Goal: Transaction & Acquisition: Obtain resource

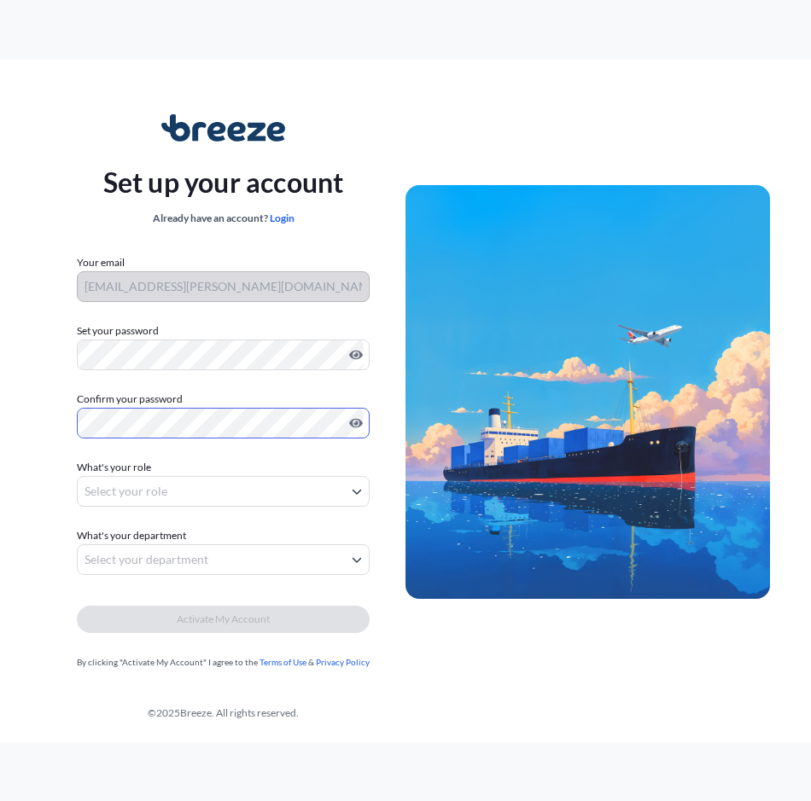
click at [131, 495] on body "Set up your account Already have an account? Login Your email saai.prasanna@fre…" at bounding box center [405, 400] width 811 height 801
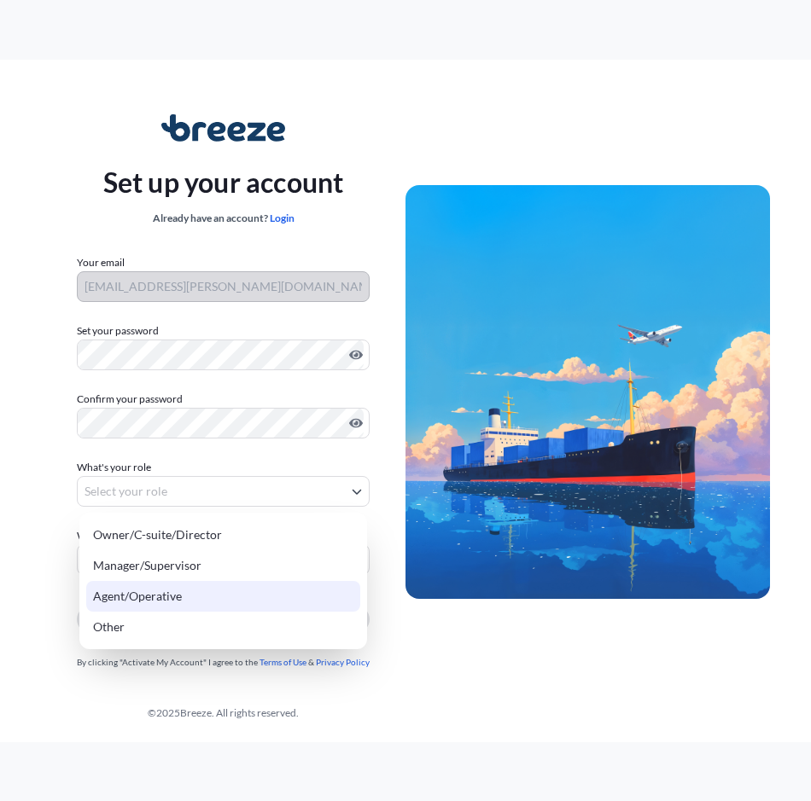
click at [182, 598] on div "Agent/Operative" at bounding box center [223, 596] width 274 height 31
select select "agent/operative"
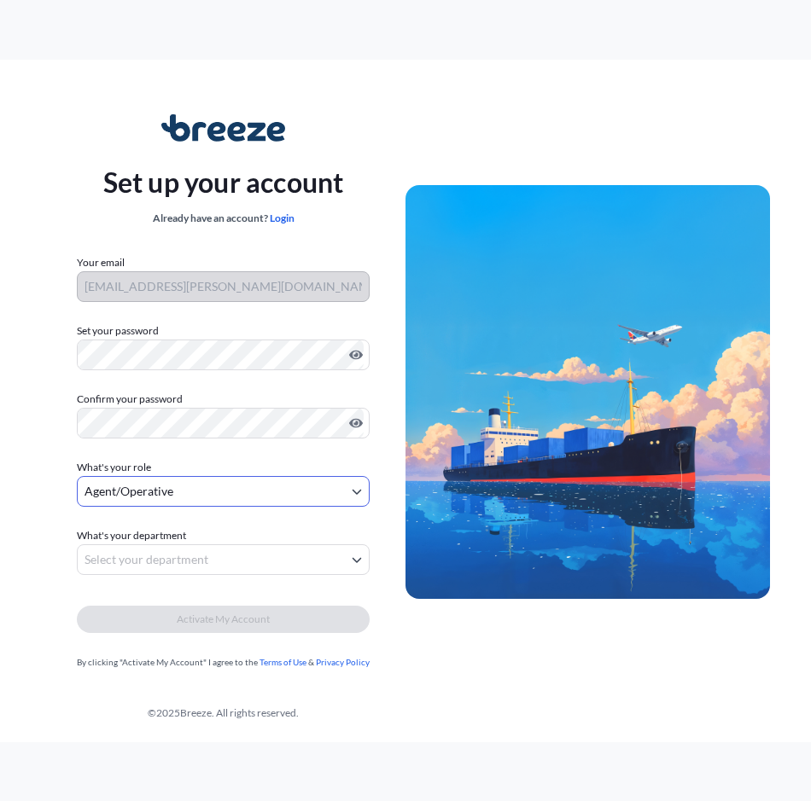
click at [202, 553] on body "Set up your account Already have an account? Login Your email saai.prasanna@fre…" at bounding box center [405, 400] width 811 height 801
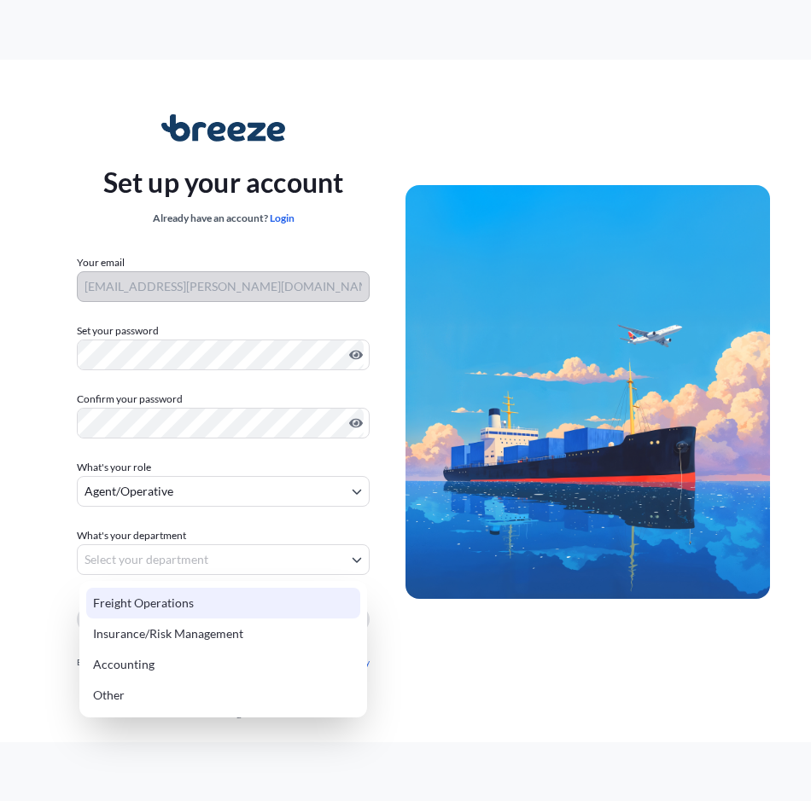
click at [190, 616] on div "Freight Operations" at bounding box center [223, 603] width 274 height 31
select select "freight operations"
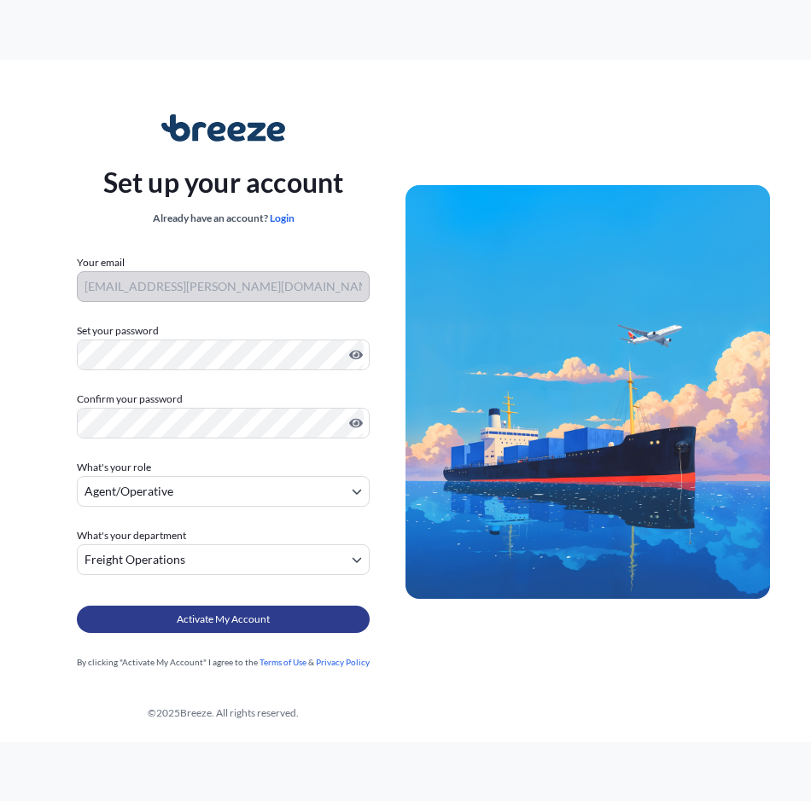
click at [212, 621] on span "Activate My Account" at bounding box center [223, 619] width 93 height 17
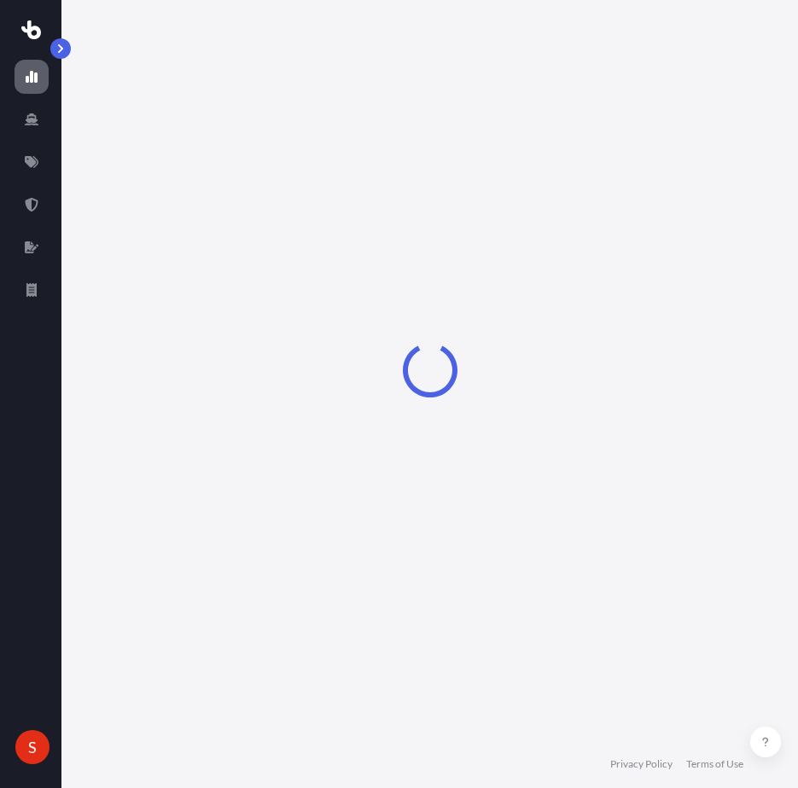
select select "2025"
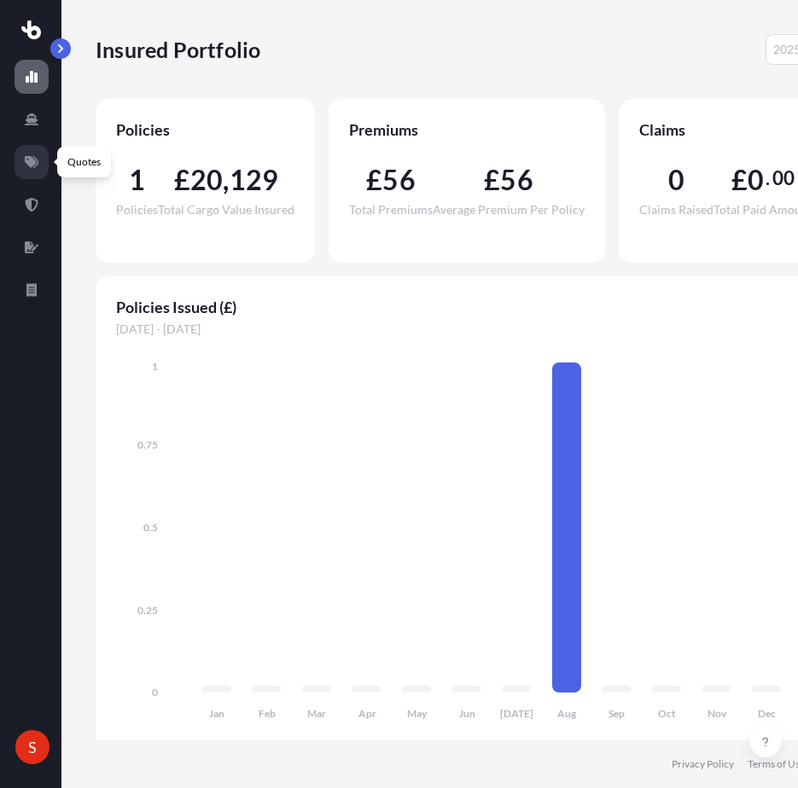
click at [40, 166] on link at bounding box center [32, 162] width 34 height 34
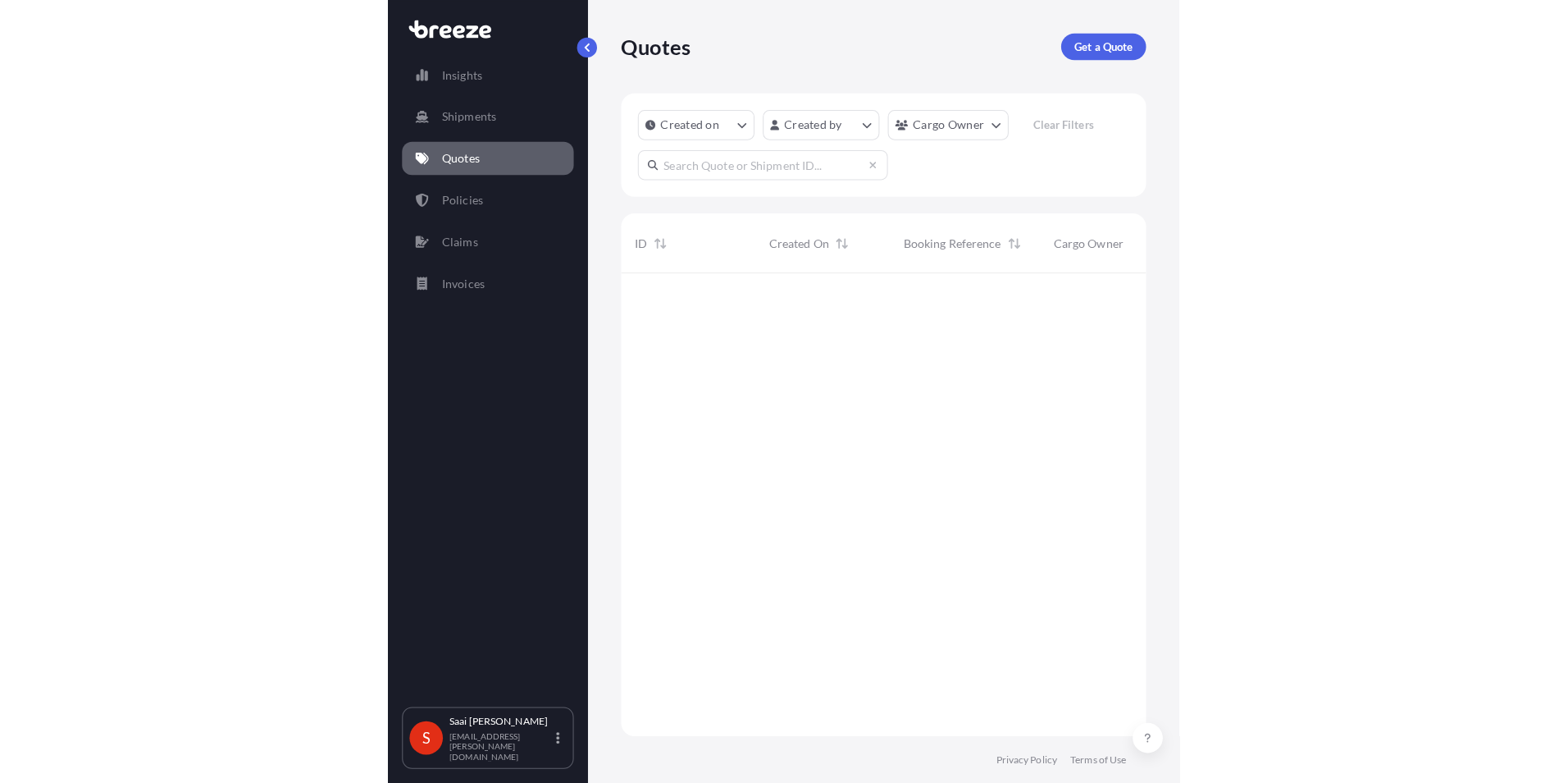
scroll to position [554, 1294]
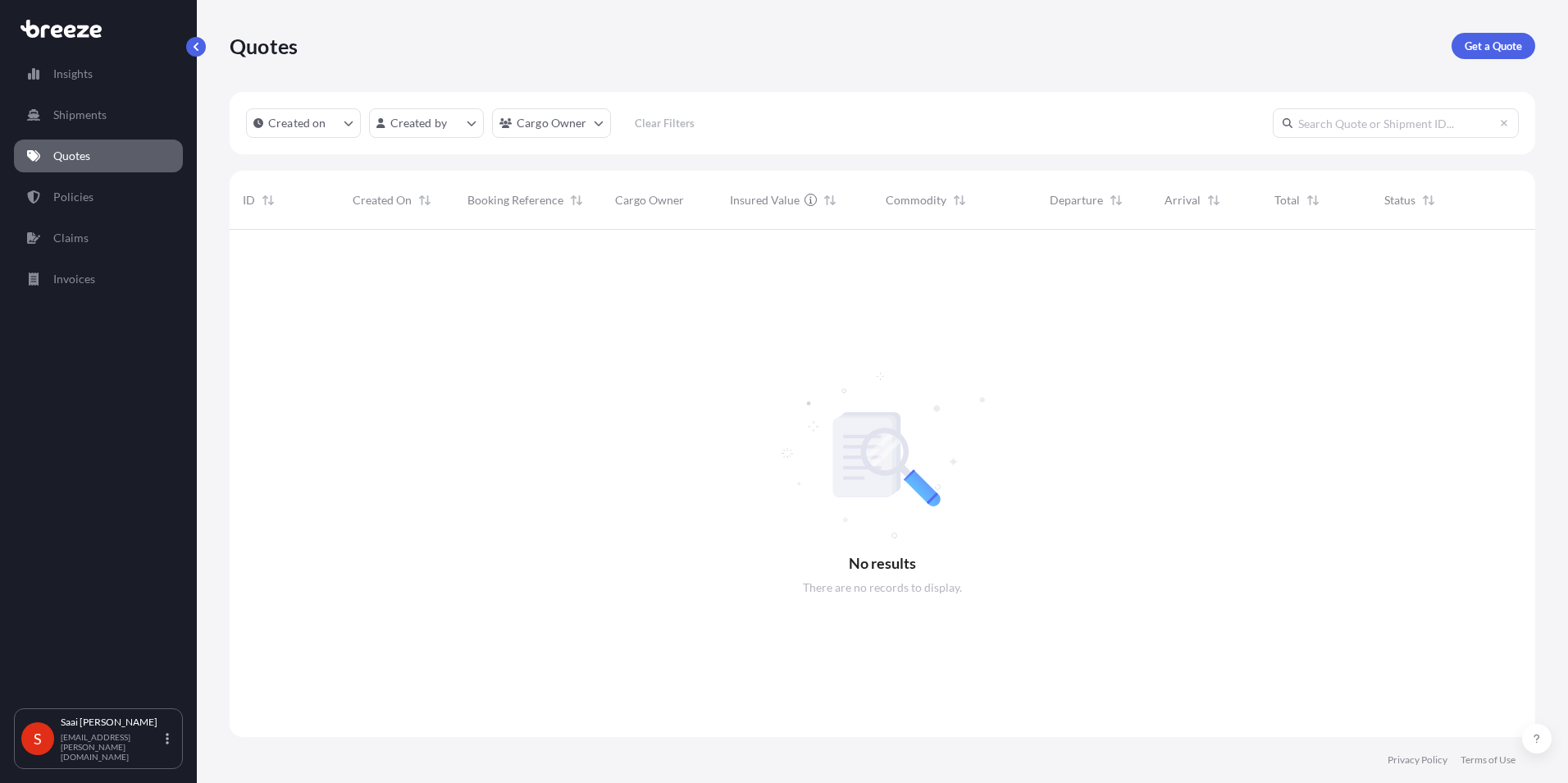
click at [779, 53] on p "Get a Quote" at bounding box center [1494, 45] width 58 height 16
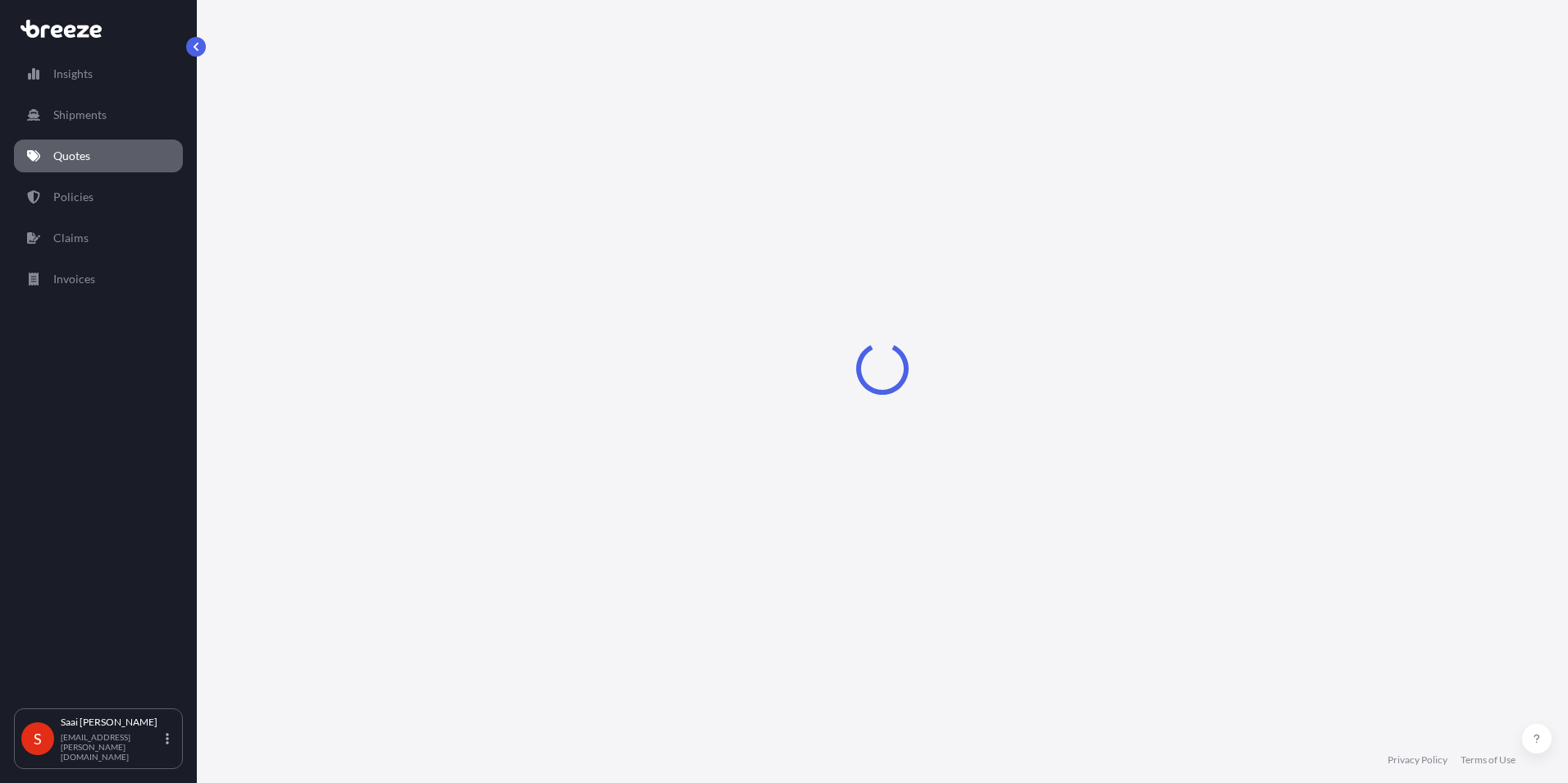
select select "Sea"
select select "1"
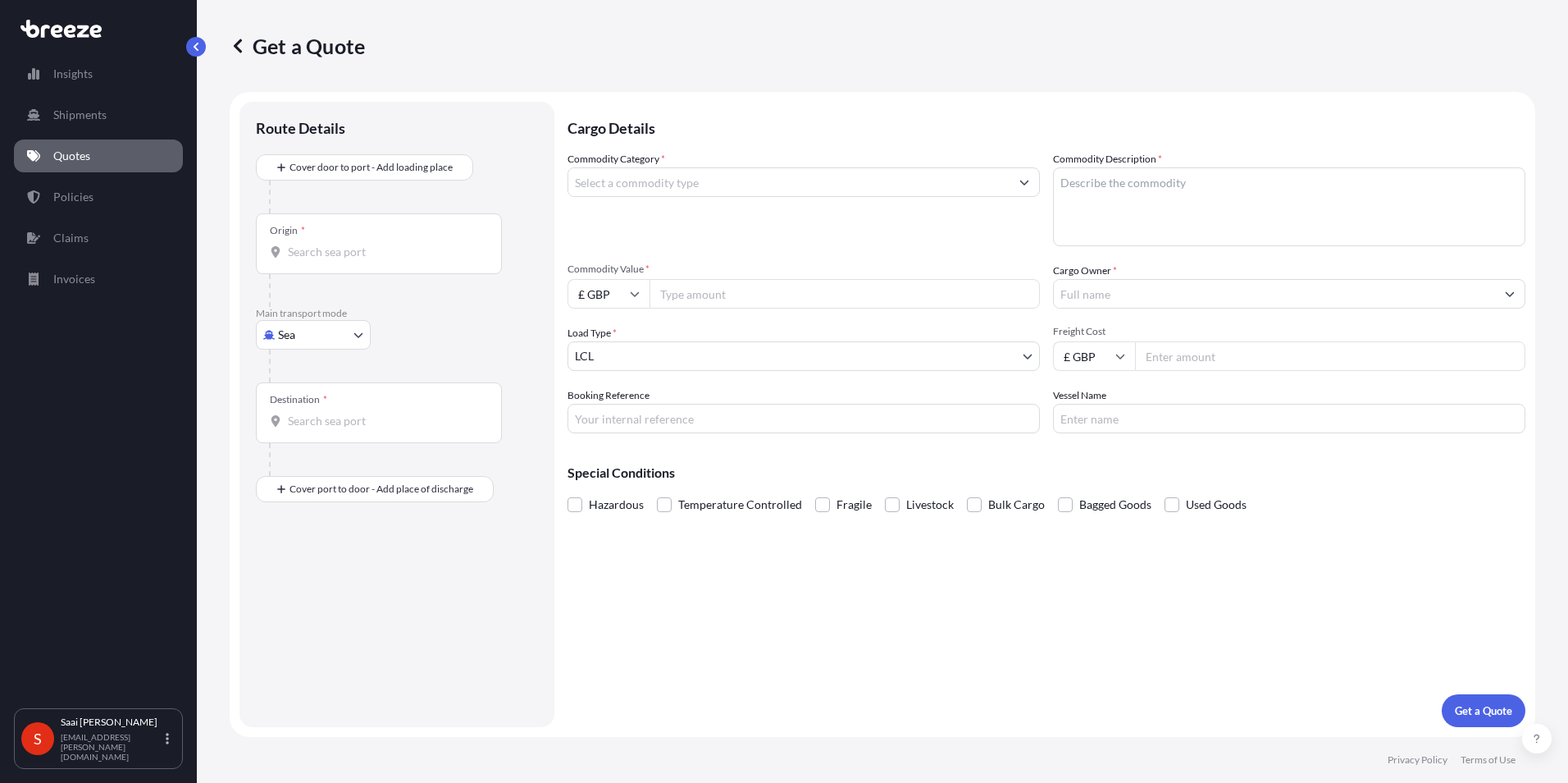
click at [317, 241] on div "Origin *" at bounding box center [379, 243] width 246 height 61
click at [317, 243] on input "Origin *" at bounding box center [384, 251] width 193 height 16
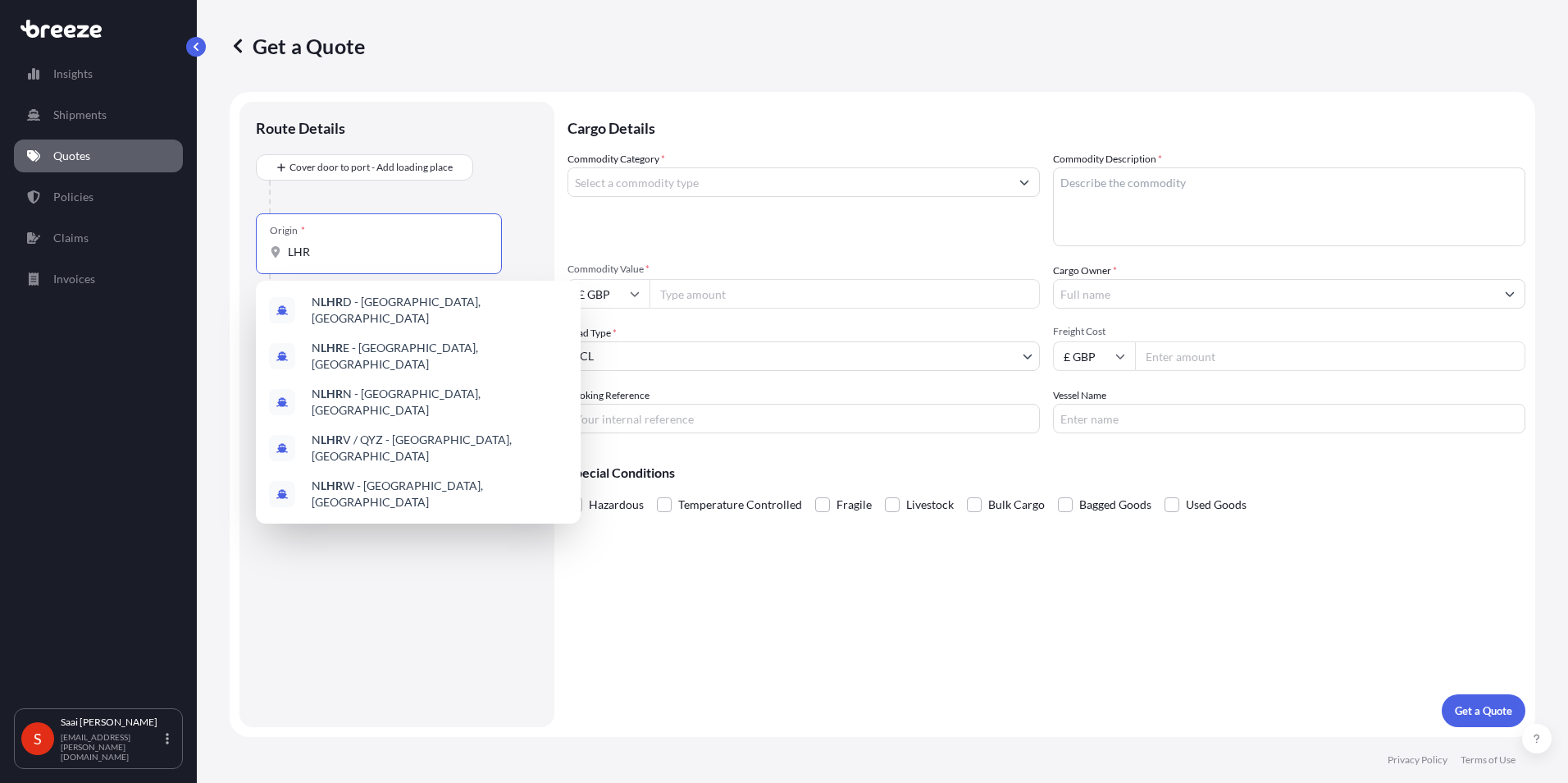
type input "LHR"
click at [483, 170] on div "Cover door to port - Add loading place" at bounding box center [397, 183] width 283 height 59
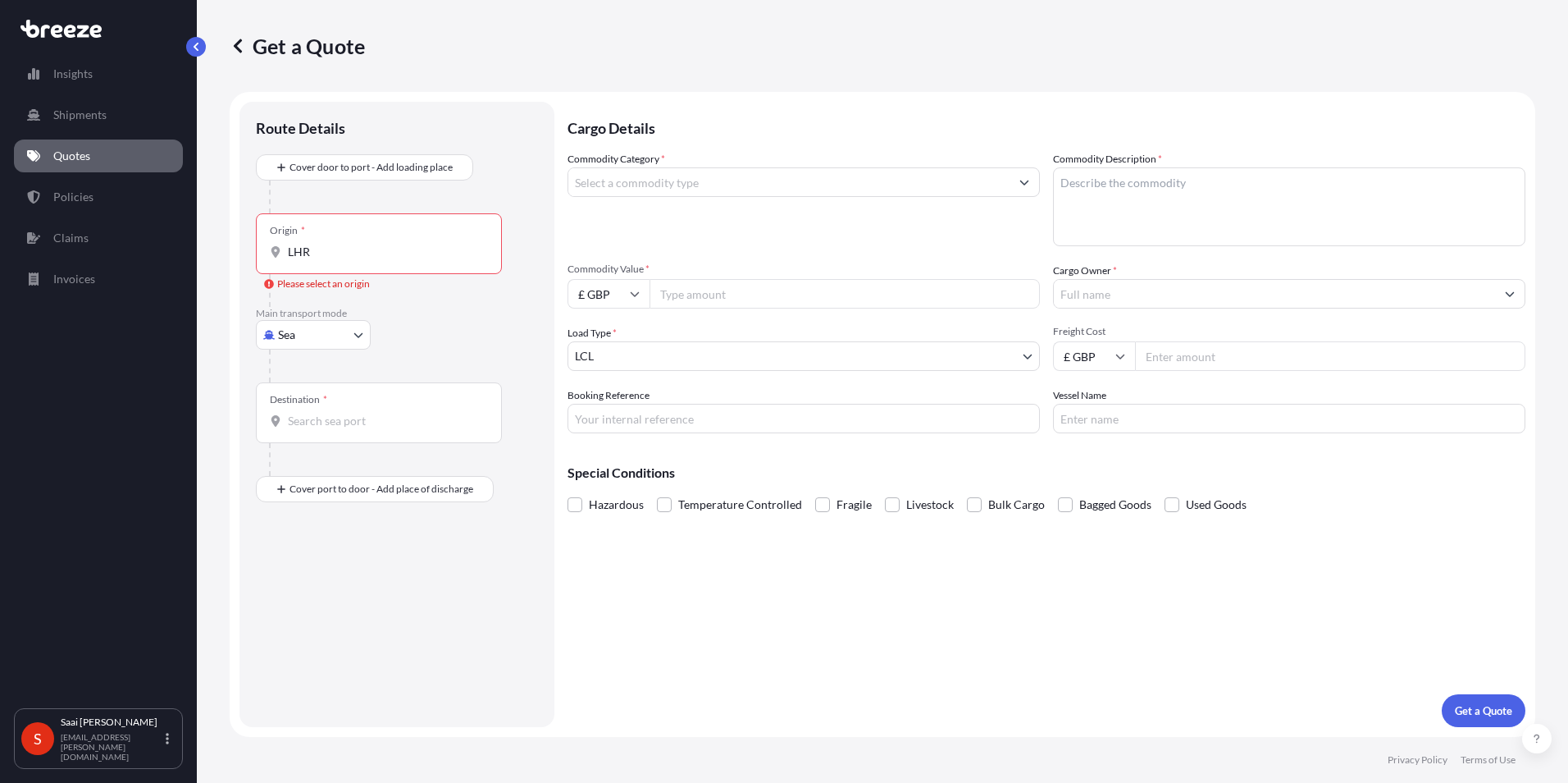
click at [290, 332] on body "0 options available. 5 options available. Insights Shipments Quotes Policies Cl…" at bounding box center [784, 392] width 1568 height 783
click at [311, 401] on div "Air" at bounding box center [313, 407] width 102 height 30
select select "Air"
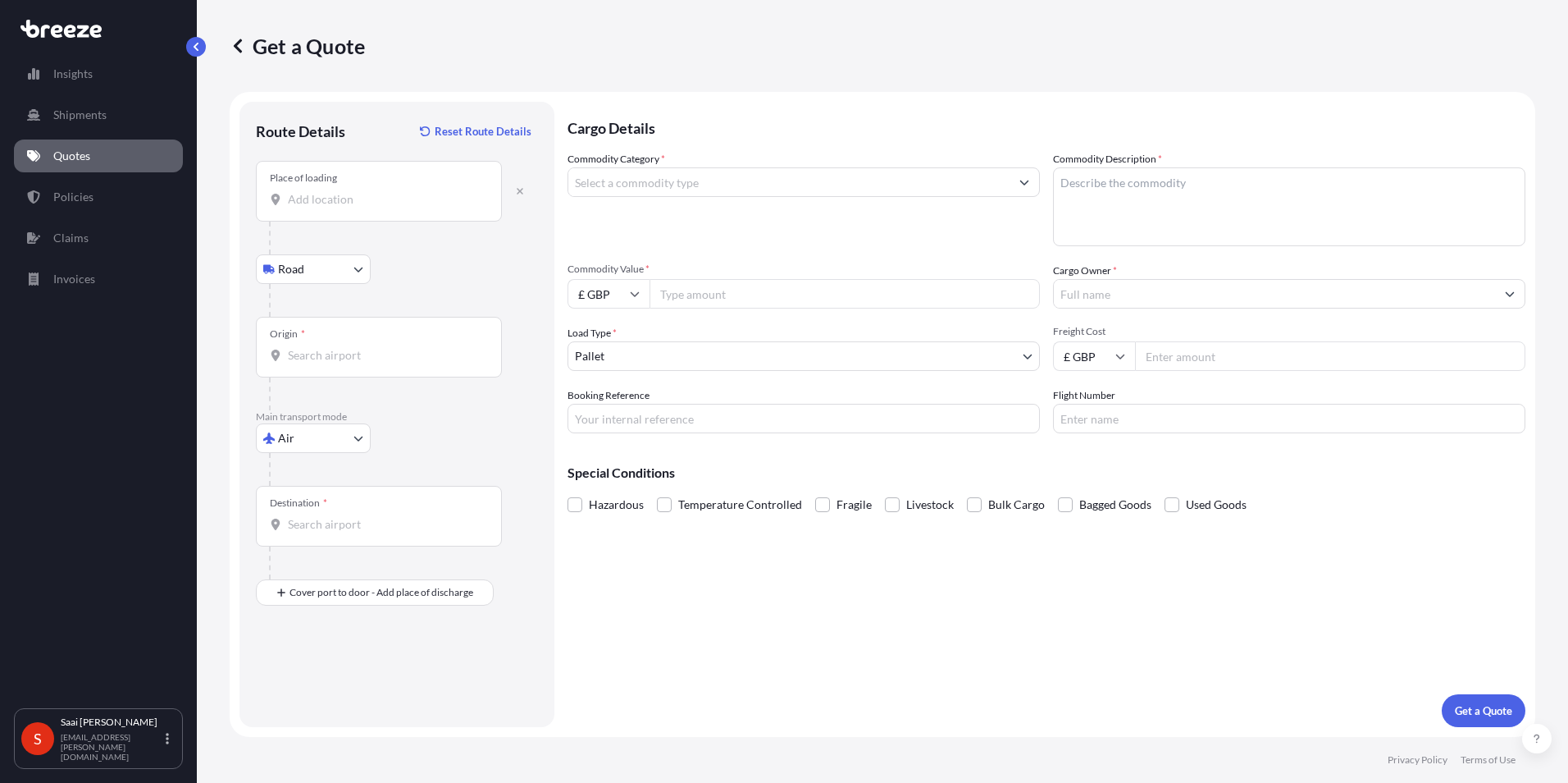
click at [335, 209] on div "Place of loading" at bounding box center [379, 190] width 246 height 61
click at [335, 208] on input "Place of loading" at bounding box center [384, 199] width 193 height 16
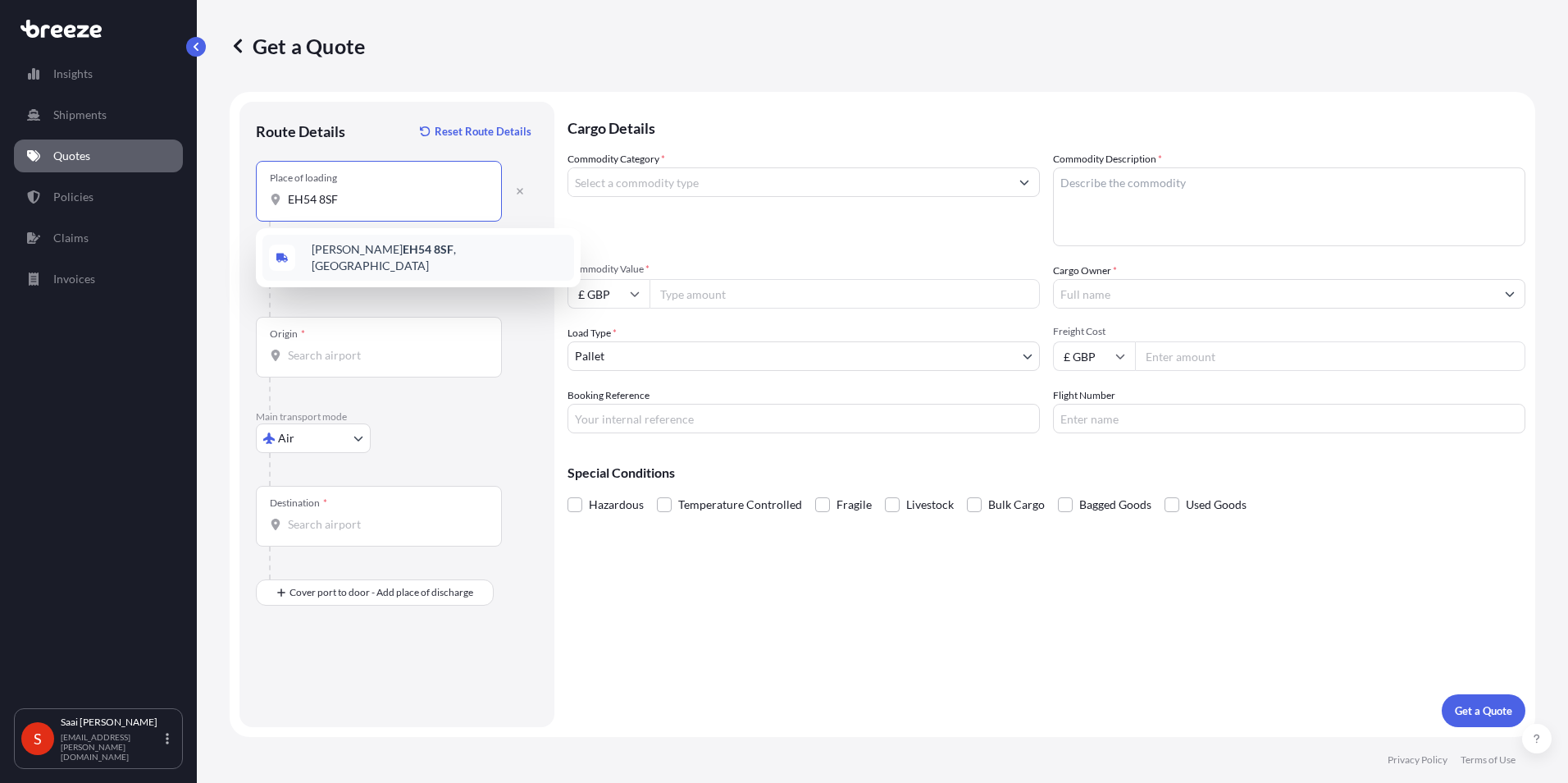
click at [460, 255] on div "[PERSON_NAME] EH54 8SF , [GEOGRAPHIC_DATA]" at bounding box center [418, 258] width 311 height 46
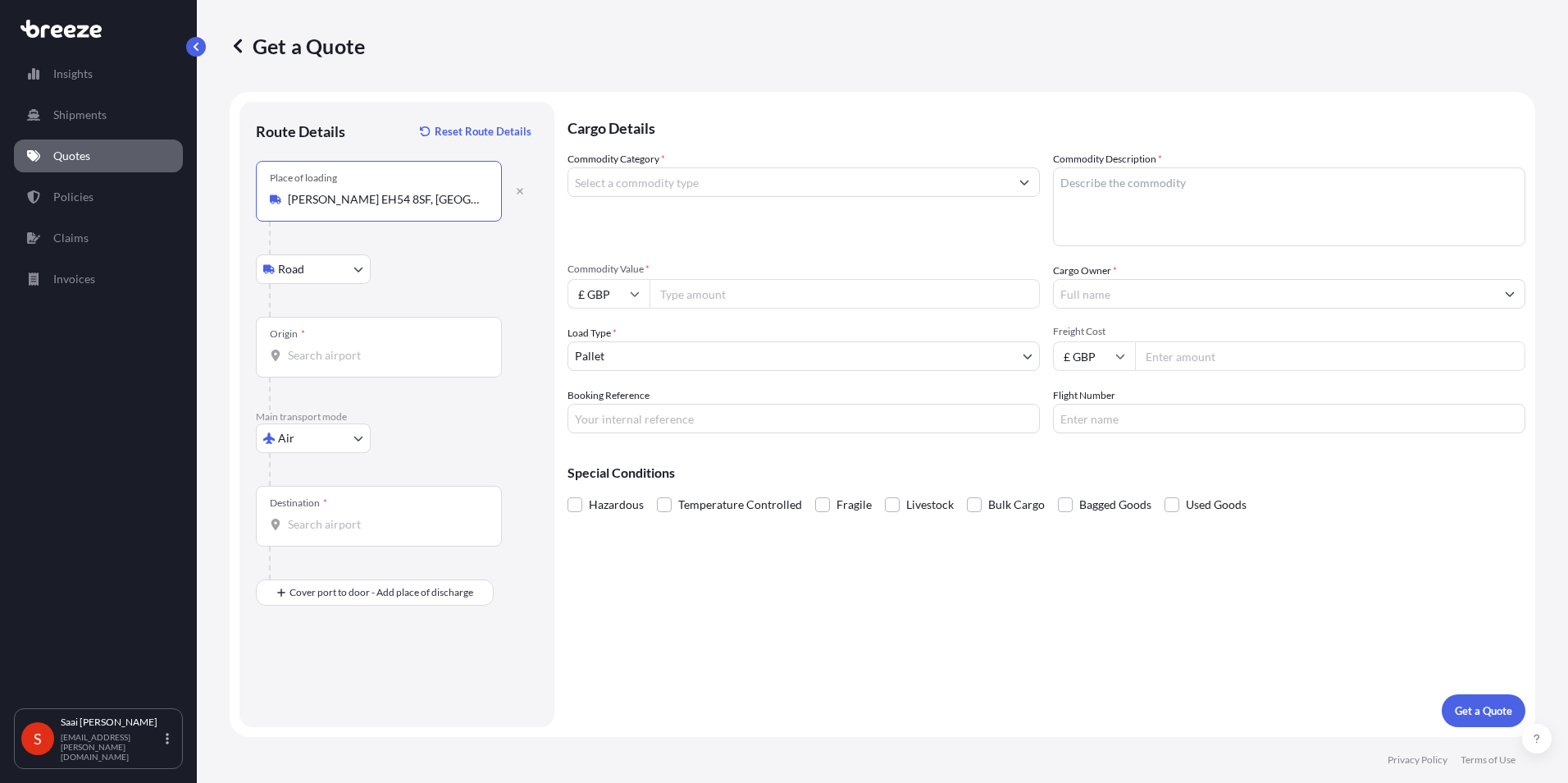
type input "[PERSON_NAME] EH54 8SF, [GEOGRAPHIC_DATA]"
click at [340, 345] on div "Origin *" at bounding box center [379, 346] width 246 height 61
click at [340, 347] on input "Origin *" at bounding box center [384, 355] width 193 height 16
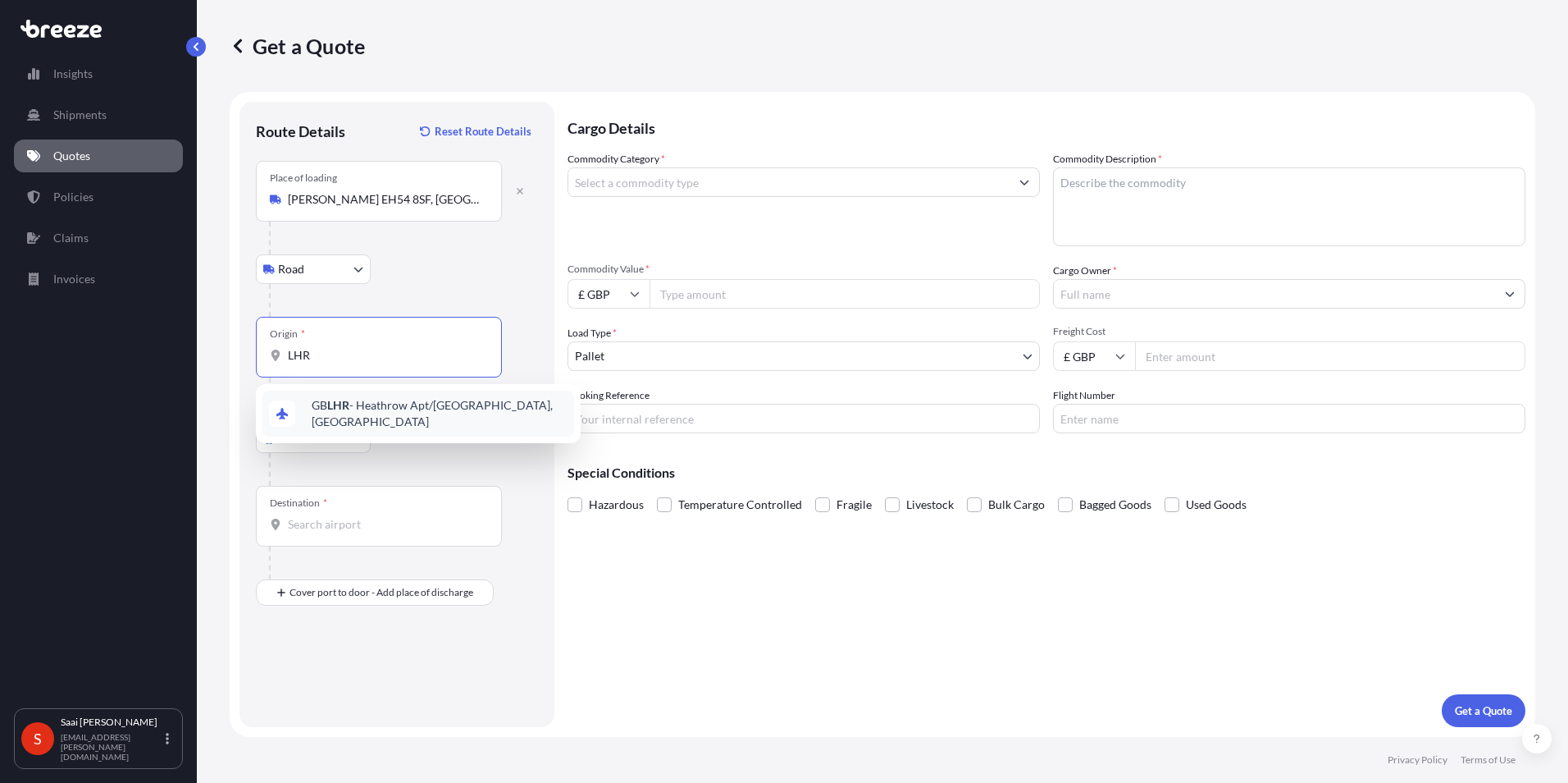
click at [452, 415] on span "GB LHR - Heathrow Apt/[GEOGRAPHIC_DATA], [GEOGRAPHIC_DATA]" at bounding box center [439, 414] width 256 height 33
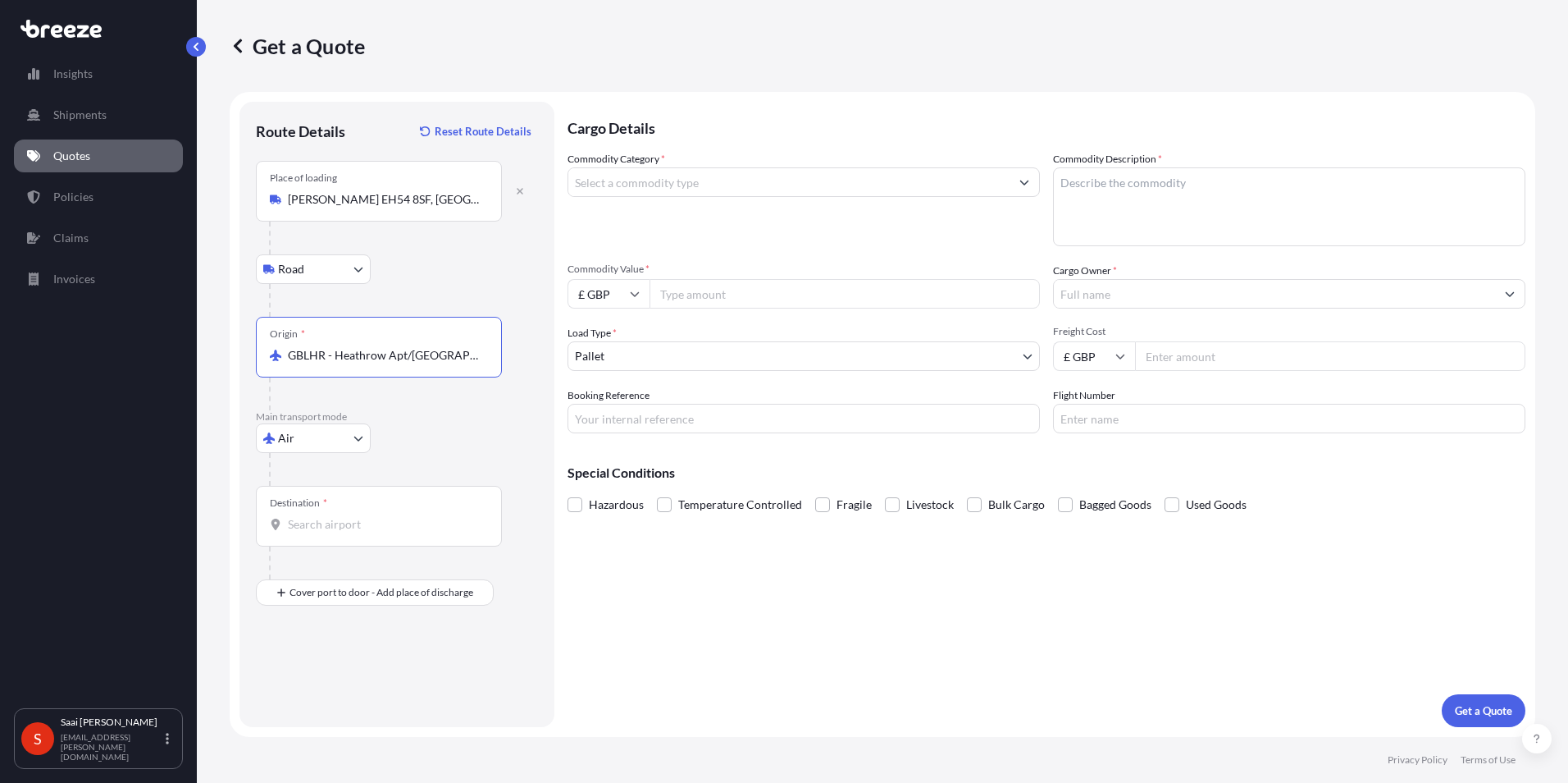
type input "GBLHR - Heathrow Apt/[GEOGRAPHIC_DATA], [GEOGRAPHIC_DATA]"
click at [345, 532] on input "Destination *" at bounding box center [384, 524] width 193 height 16
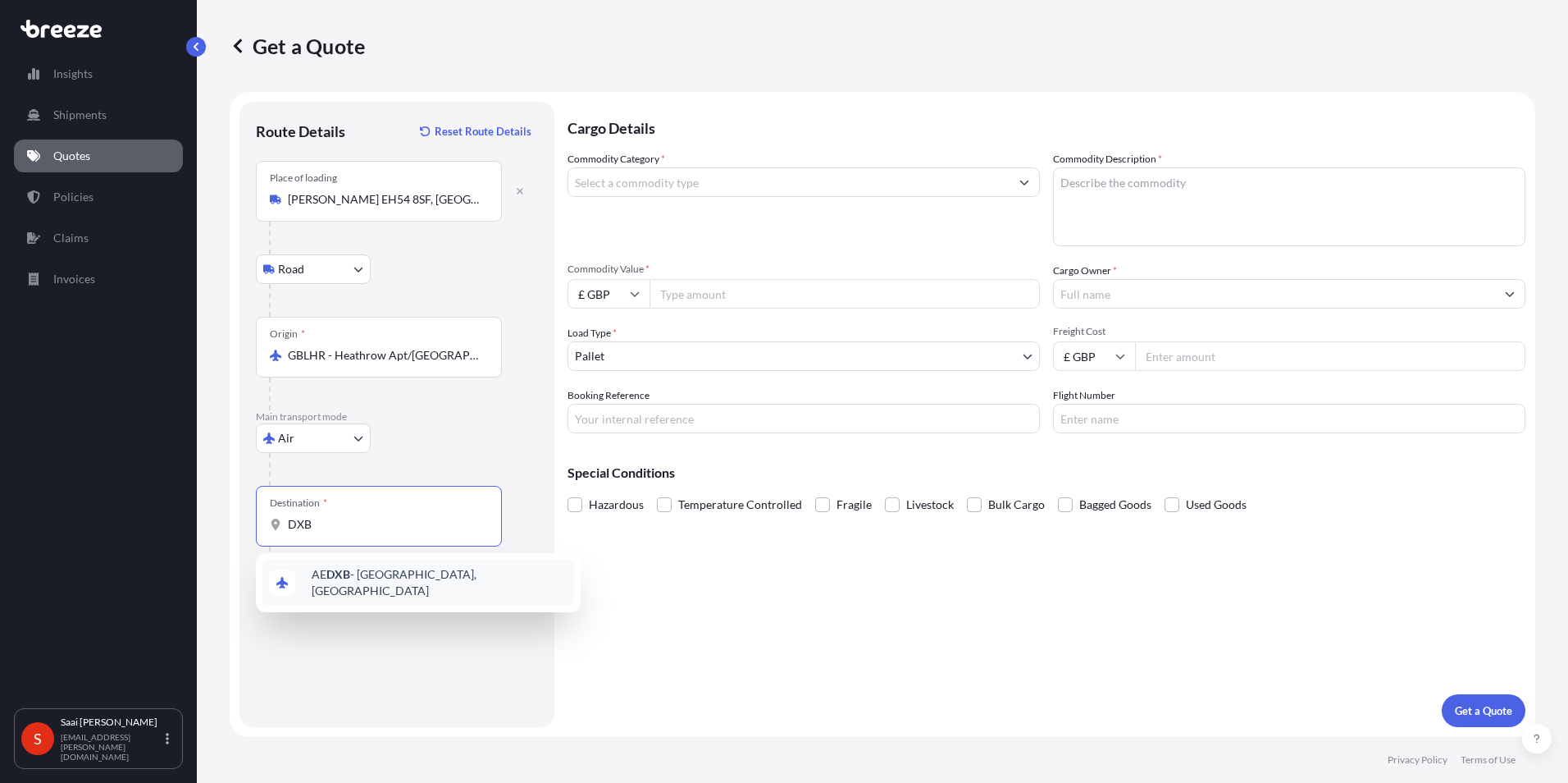
click at [397, 580] on span "AE DXB - [GEOGRAPHIC_DATA], [GEOGRAPHIC_DATA]" at bounding box center [439, 583] width 256 height 33
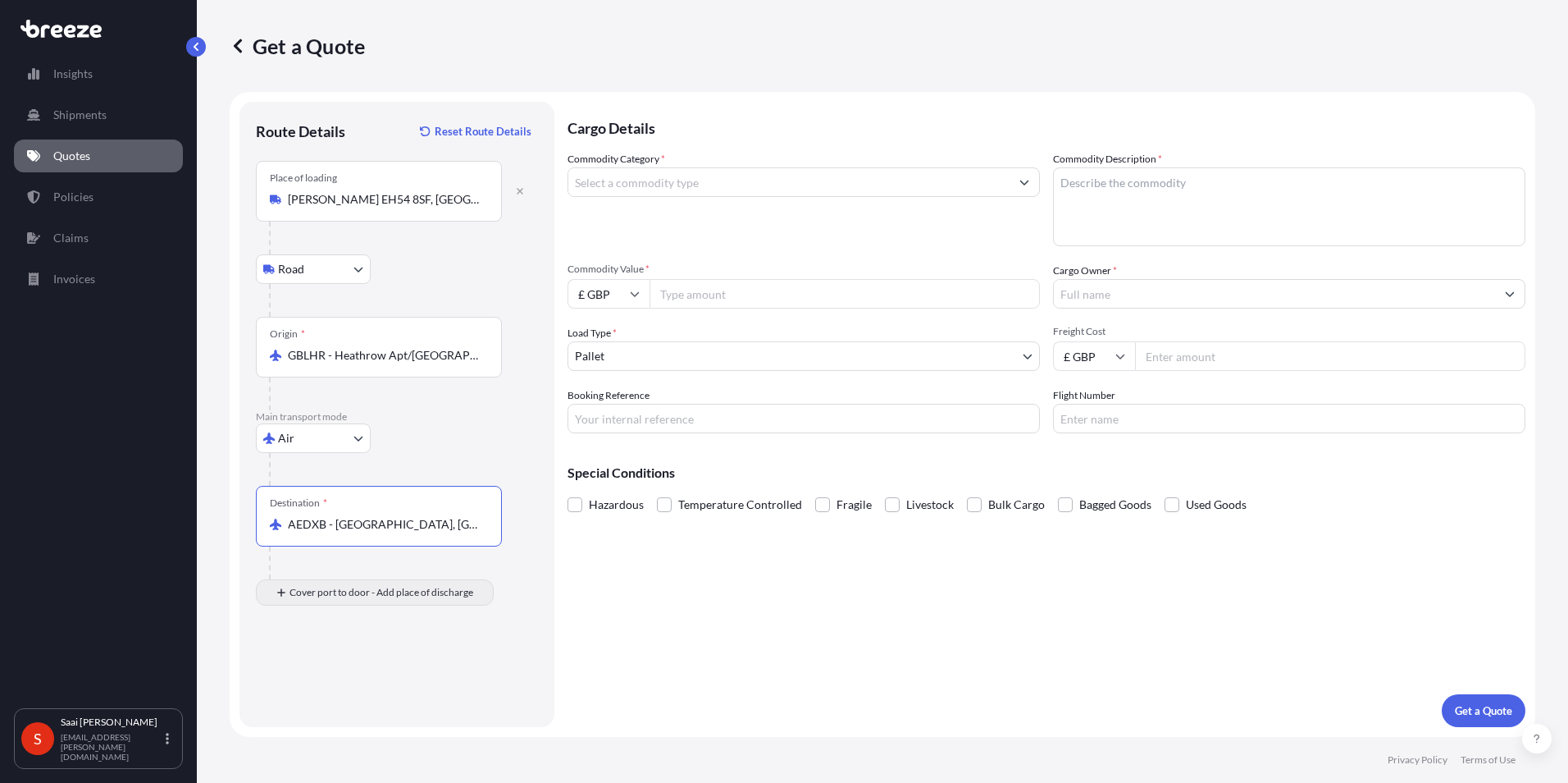
type input "AEDXB - [GEOGRAPHIC_DATA], [GEOGRAPHIC_DATA]"
click at [478, 418] on p "Main transport mode" at bounding box center [397, 417] width 283 height 13
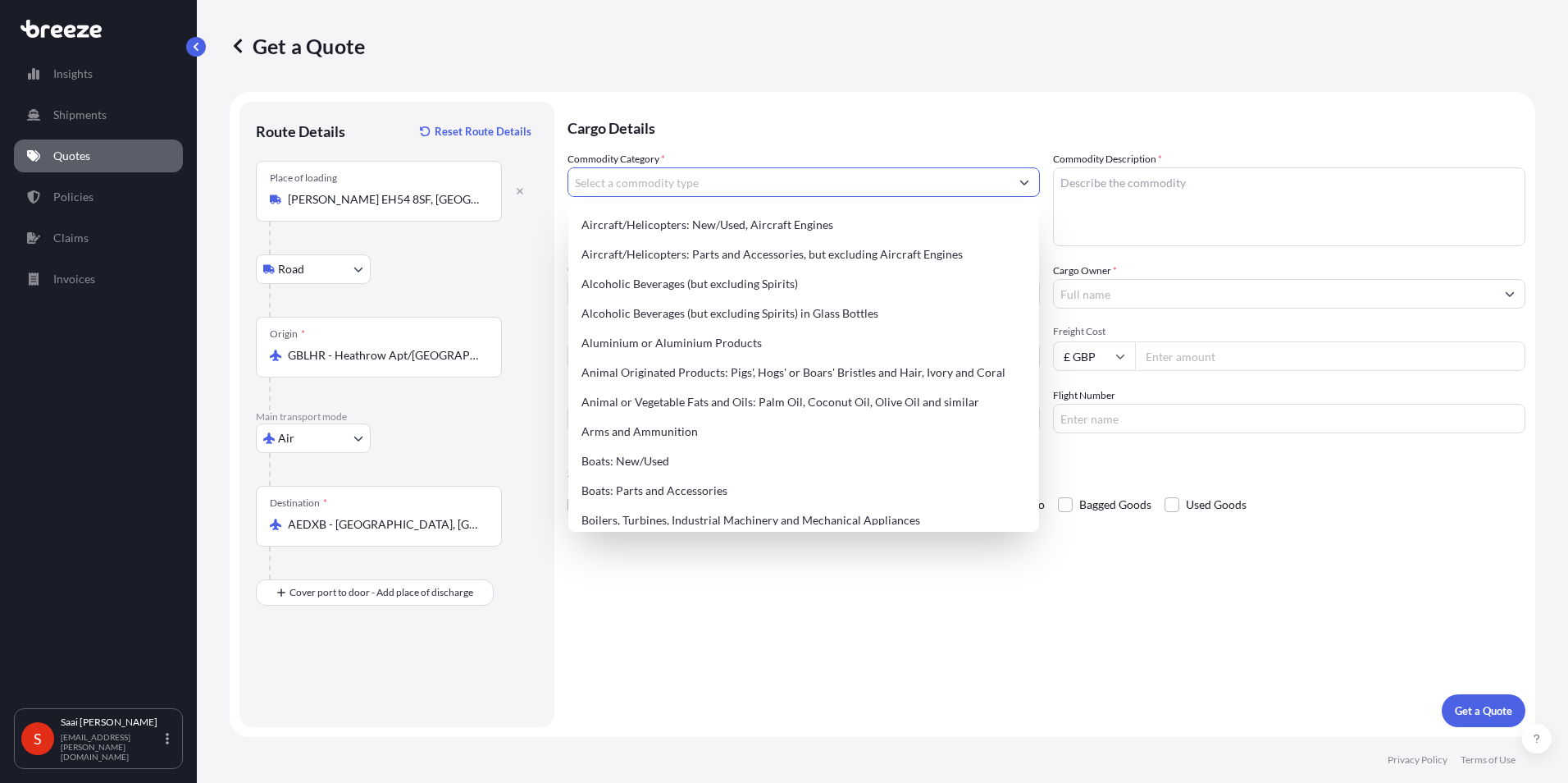
click at [758, 182] on input "Commodity Category *" at bounding box center [788, 182] width 441 height 30
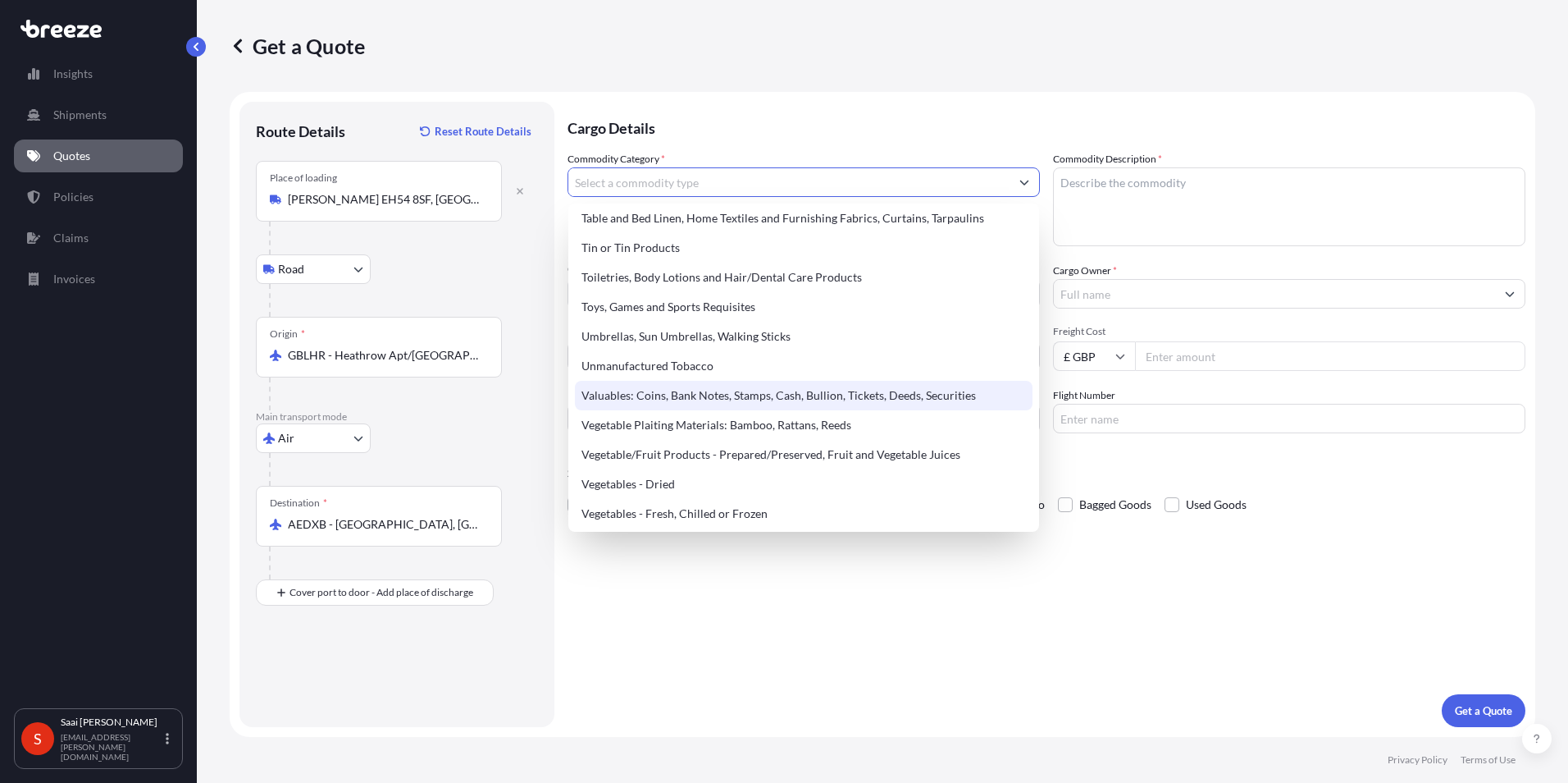
scroll to position [3822, 0]
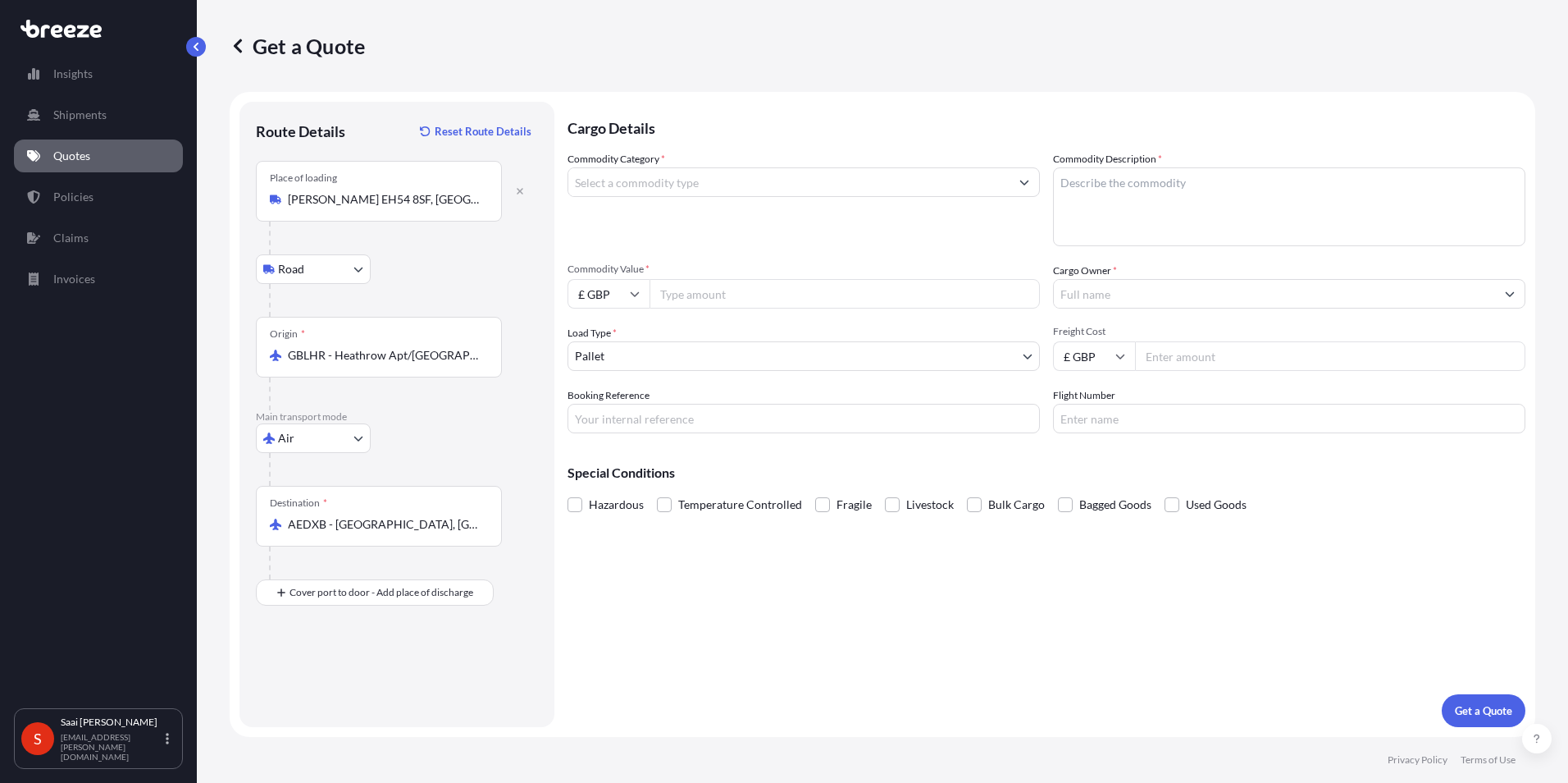
click at [631, 193] on input "Commodity Category *" at bounding box center [788, 182] width 441 height 30
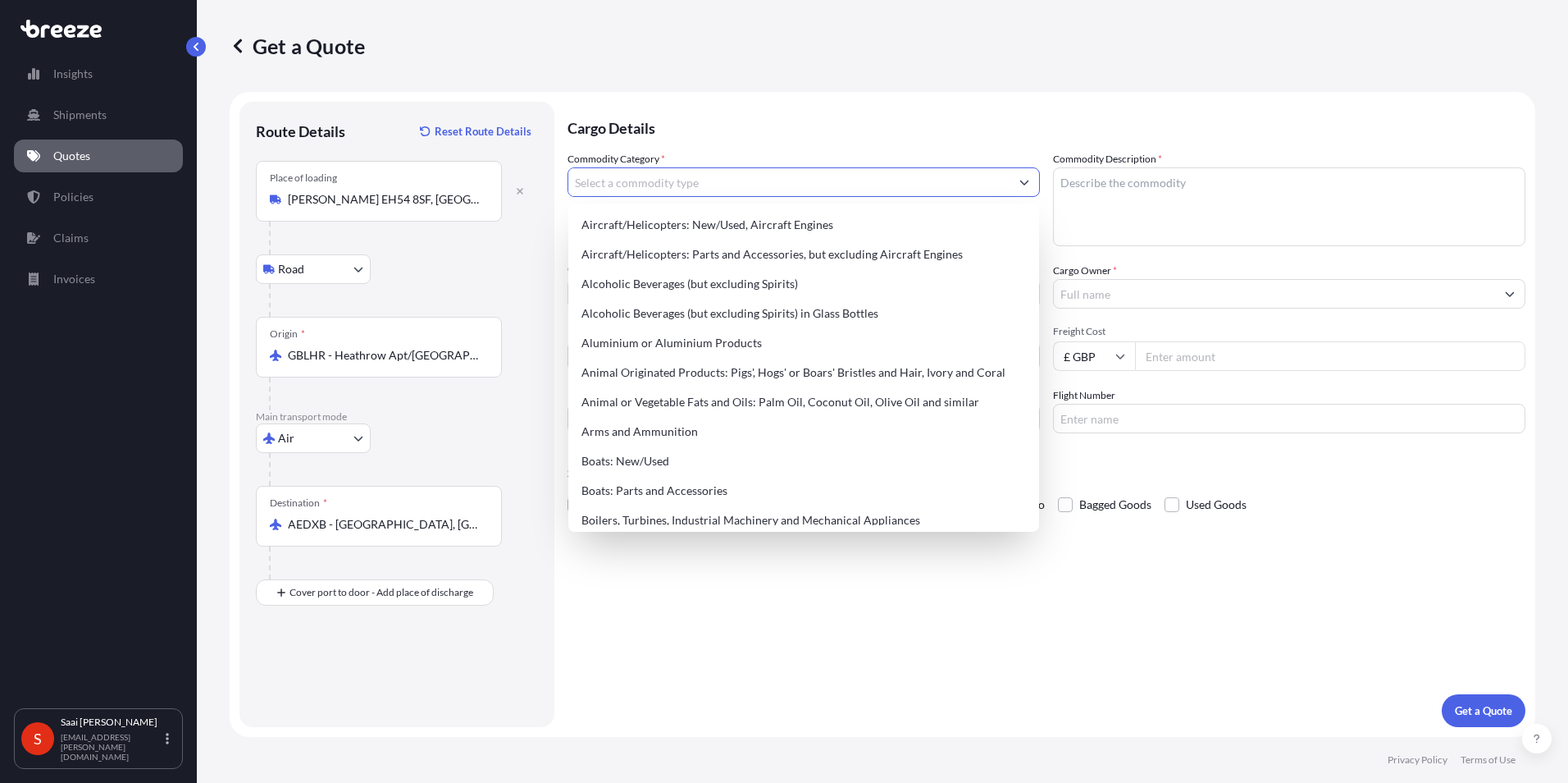
click at [646, 165] on label "Commodity Category *" at bounding box center [616, 159] width 98 height 16
click at [646, 167] on input "Commodity Category *" at bounding box center [788, 182] width 441 height 30
click at [646, 165] on label "Commodity Category *" at bounding box center [616, 159] width 98 height 16
click at [646, 167] on input "Commodity Category *" at bounding box center [788, 182] width 441 height 30
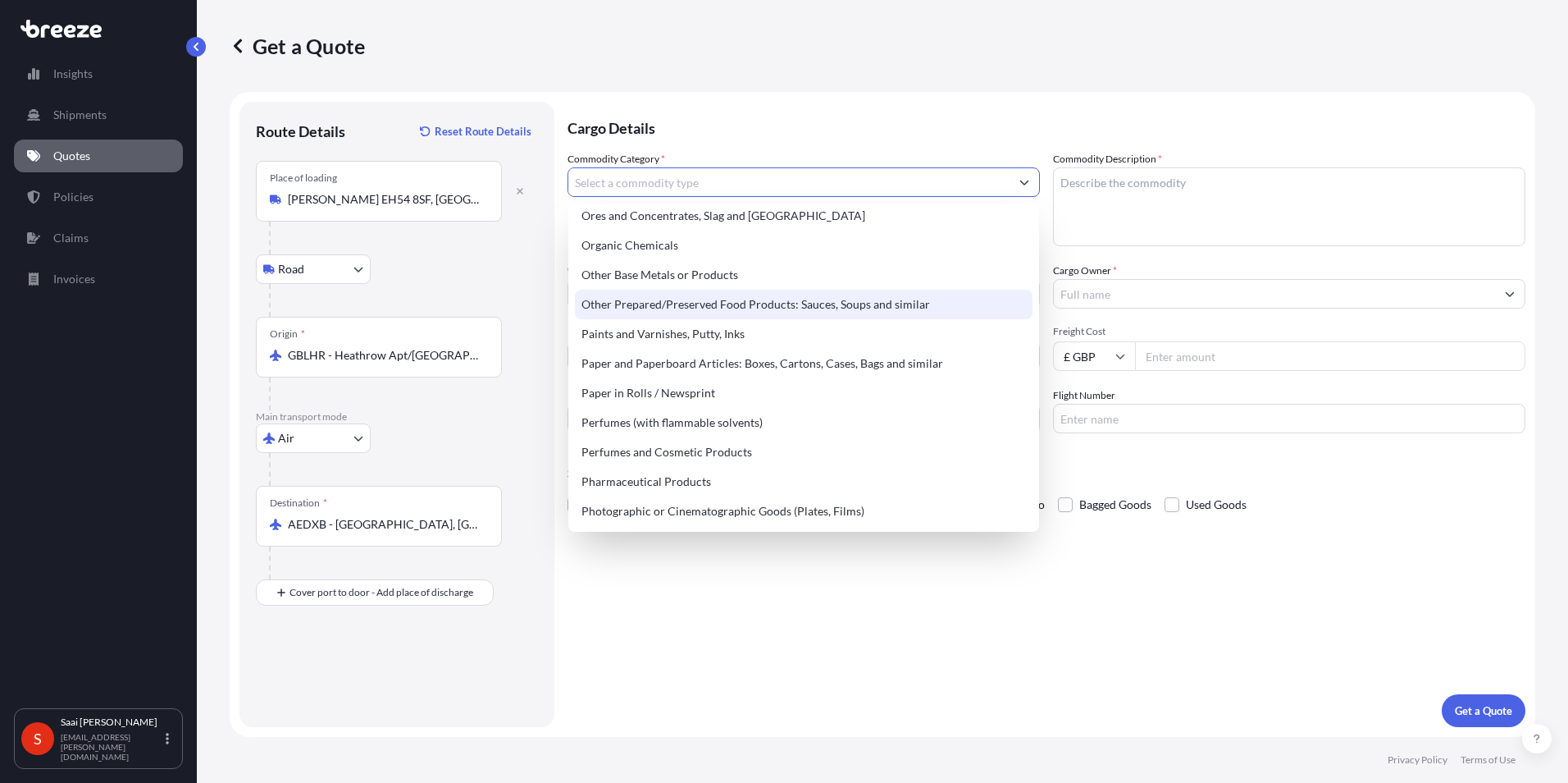
scroll to position [2709, 0]
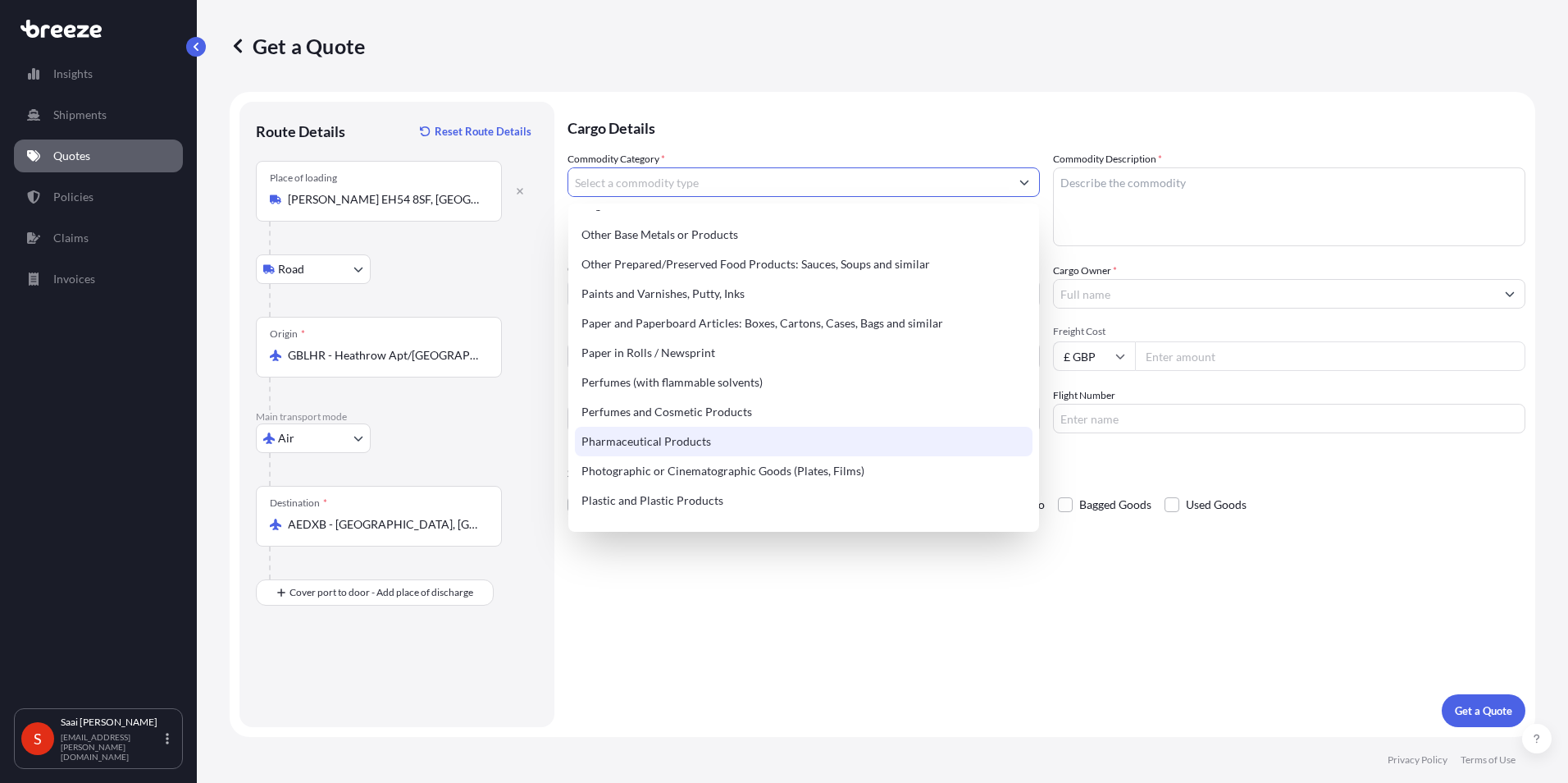
click at [702, 435] on div "Pharmaceutical Products" at bounding box center [804, 442] width 458 height 30
type input "Pharmaceutical Products"
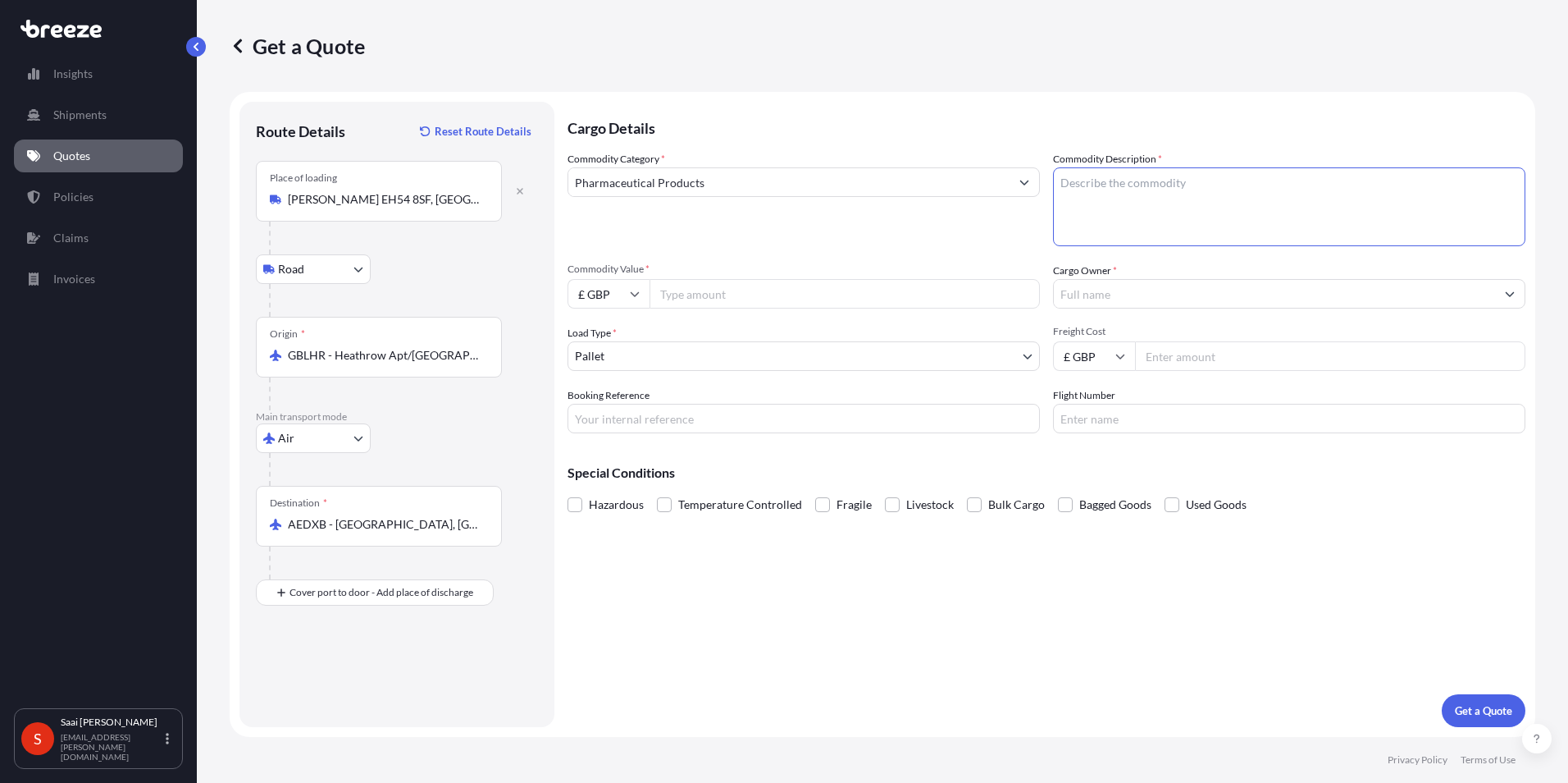
click at [779, 198] on textarea "Commodity Description *" at bounding box center [1289, 207] width 472 height 79
click at [779, 193] on textarea "Commodity Description *" at bounding box center [1289, 207] width 472 height 79
paste textarea "Hs code 3004 9000"
type textarea "Hs code 3004 9000"
click at [779, 243] on div "Commodity Category * Pharmaceutical Products" at bounding box center [803, 198] width 472 height 95
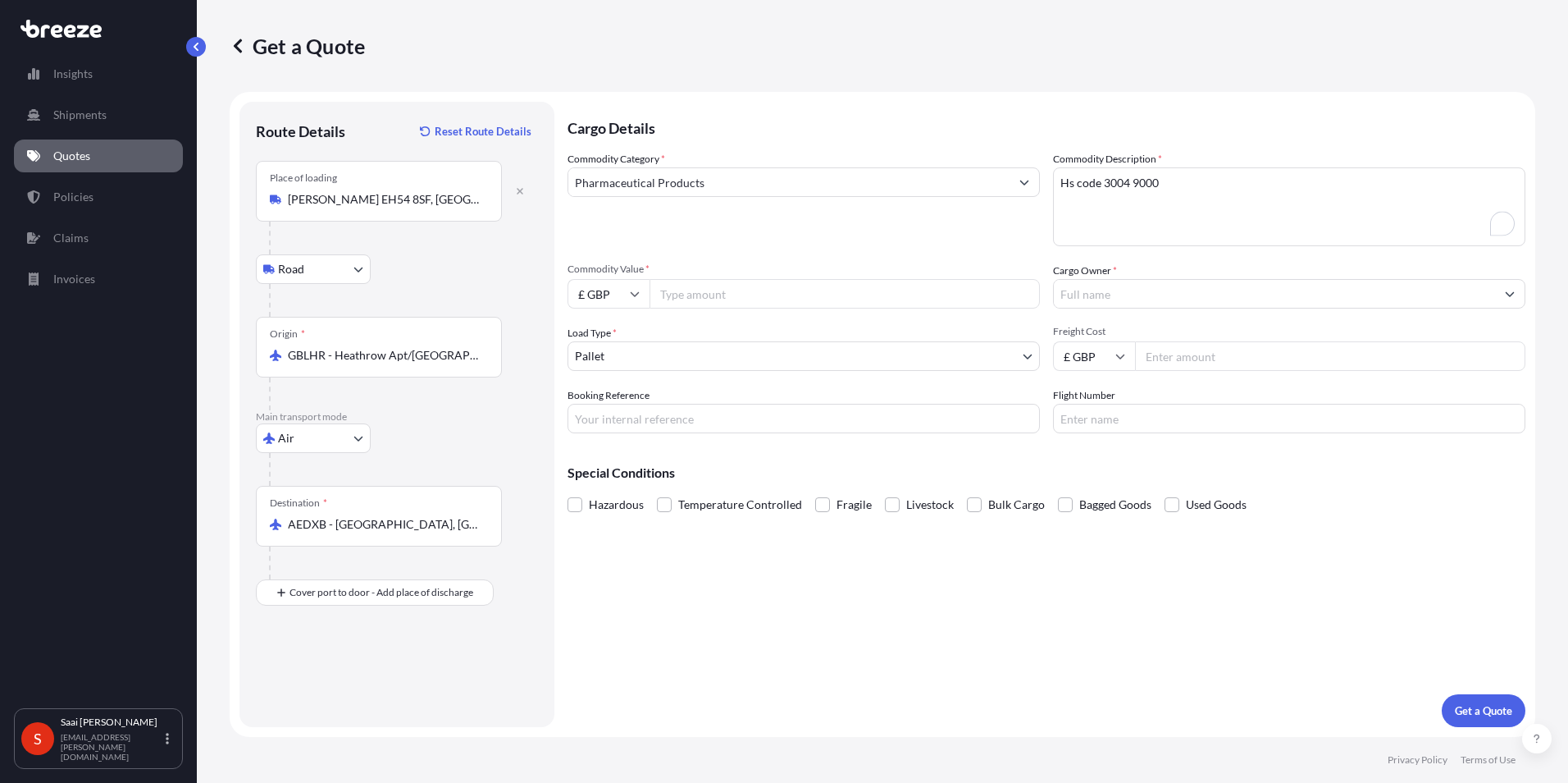
click at [712, 292] on input "Commodity Value *" at bounding box center [845, 293] width 390 height 30
click at [642, 295] on input "£ GBP" at bounding box center [608, 293] width 82 height 30
click at [620, 330] on div "€ EUR" at bounding box center [609, 339] width 69 height 31
type input "€ EUR"
click at [712, 291] on input "Commodity Value *" at bounding box center [845, 293] width 390 height 30
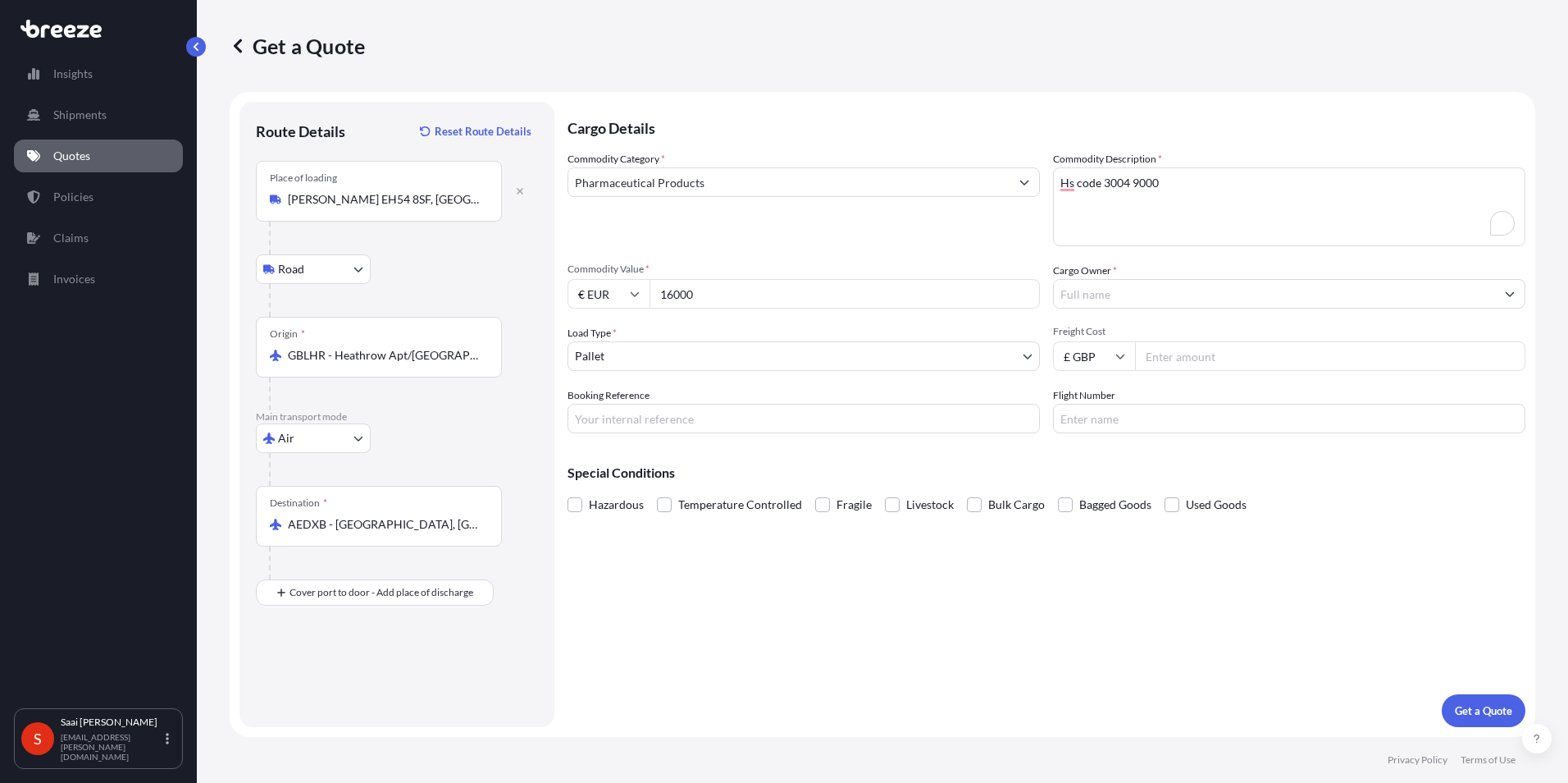
type input "16000"
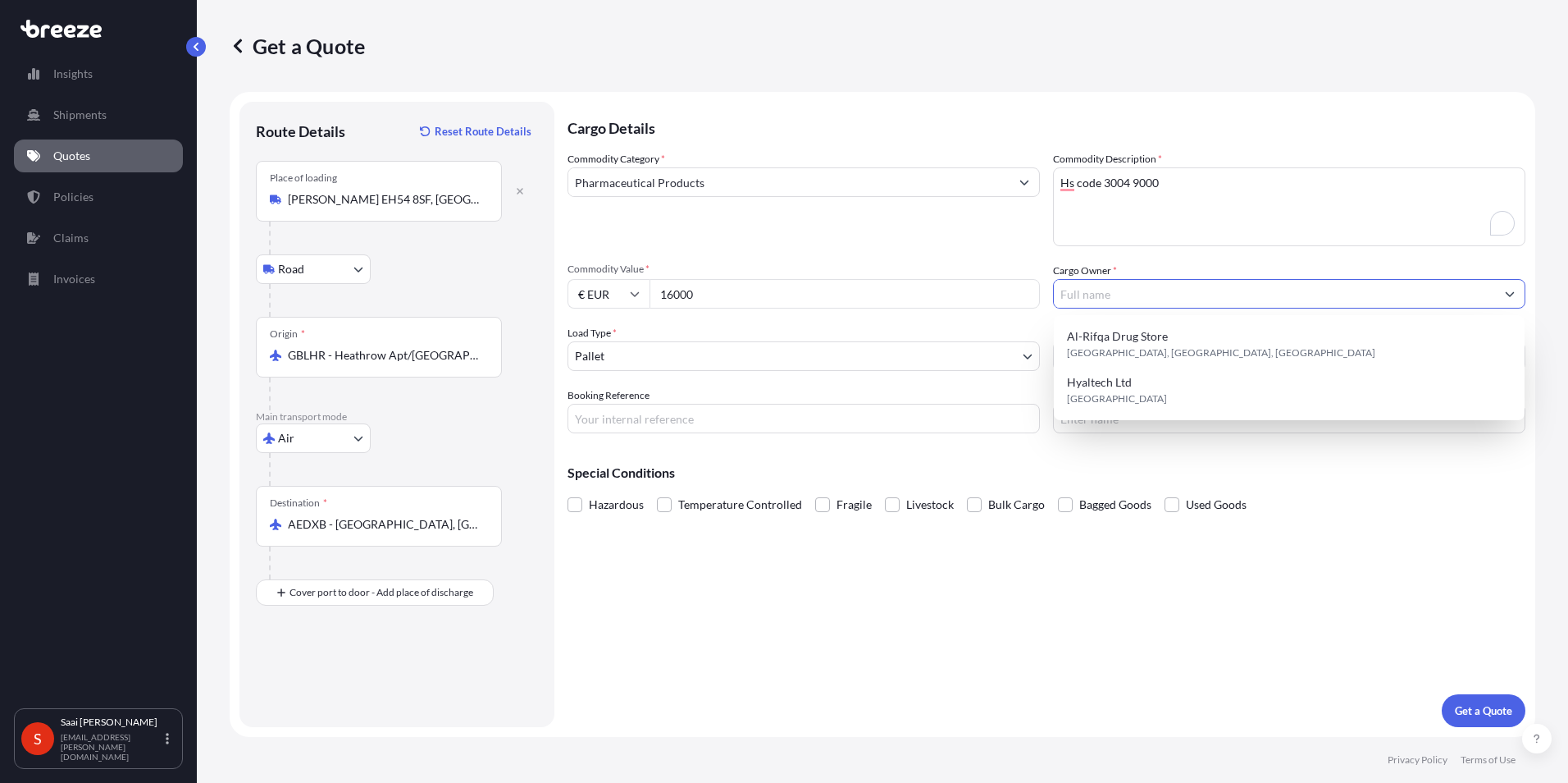
click at [779, 241] on div "Commodity Category * Pharmaceutical Products" at bounding box center [803, 198] width 472 height 95
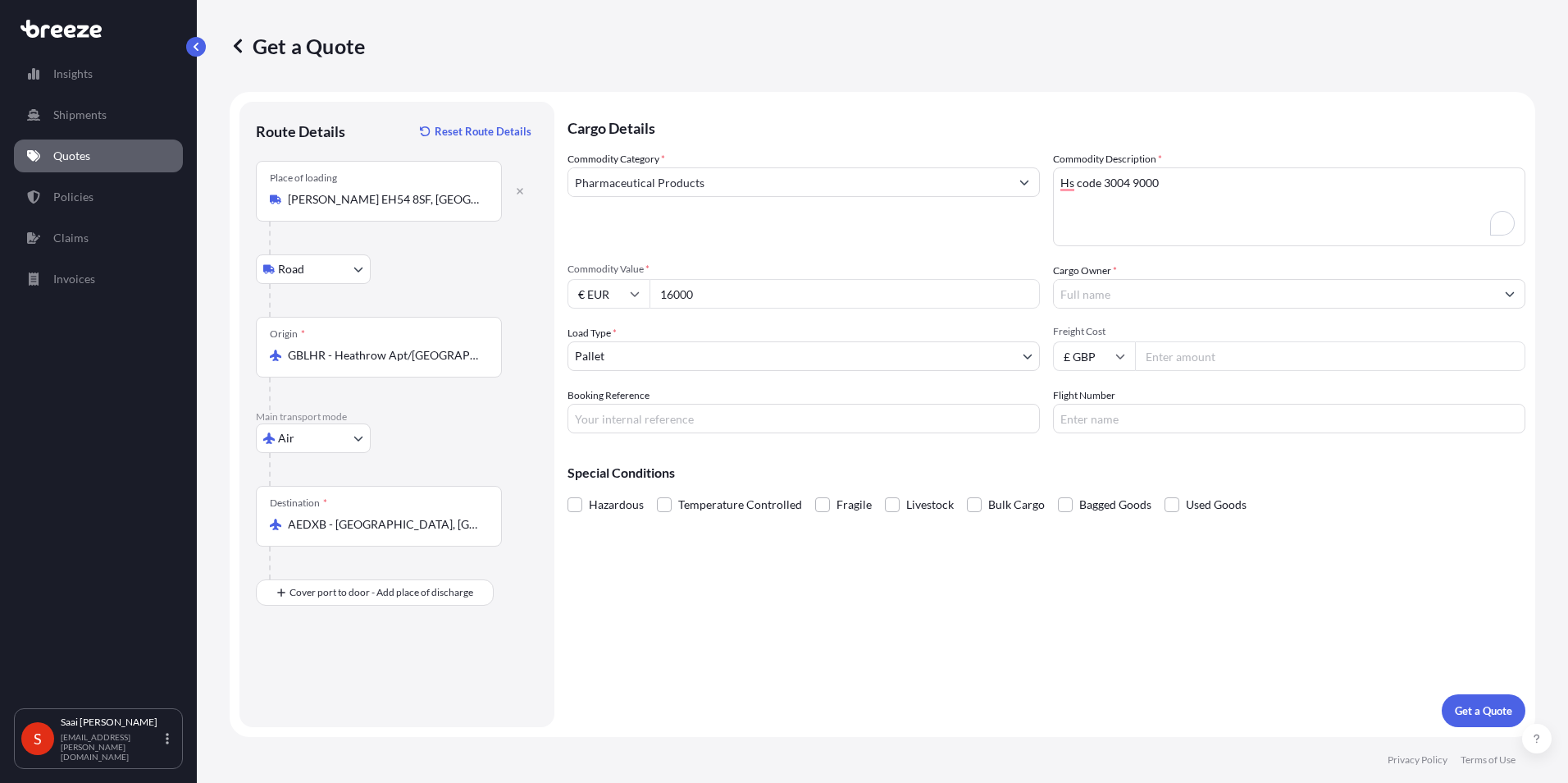
click at [779, 352] on input "Freight Cost" at bounding box center [1331, 356] width 390 height 30
click at [779, 283] on input "Cargo Owner *" at bounding box center [1274, 293] width 441 height 30
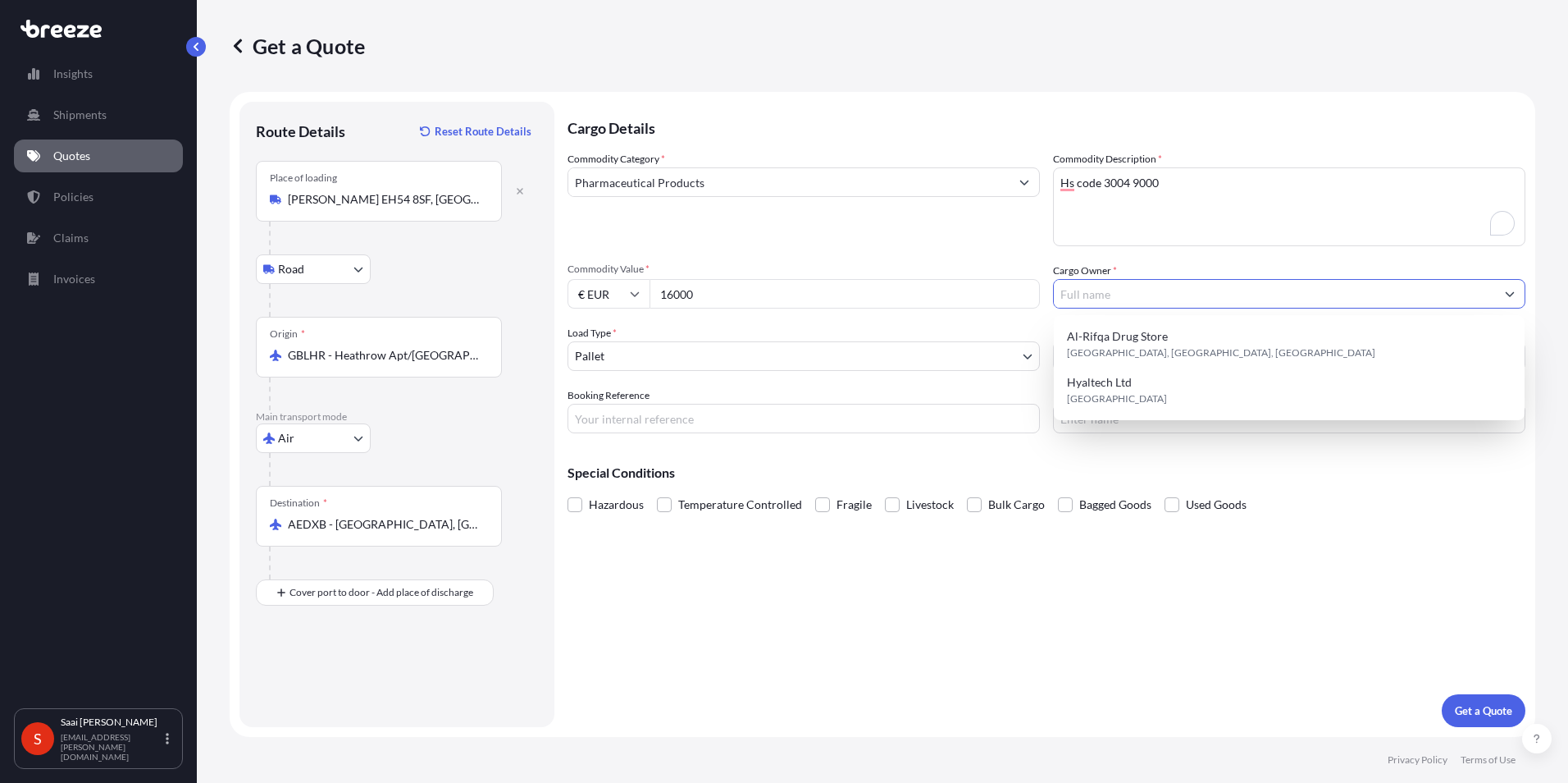
click at [779, 245] on textarea "Hs code 3004 9000" at bounding box center [1289, 207] width 472 height 79
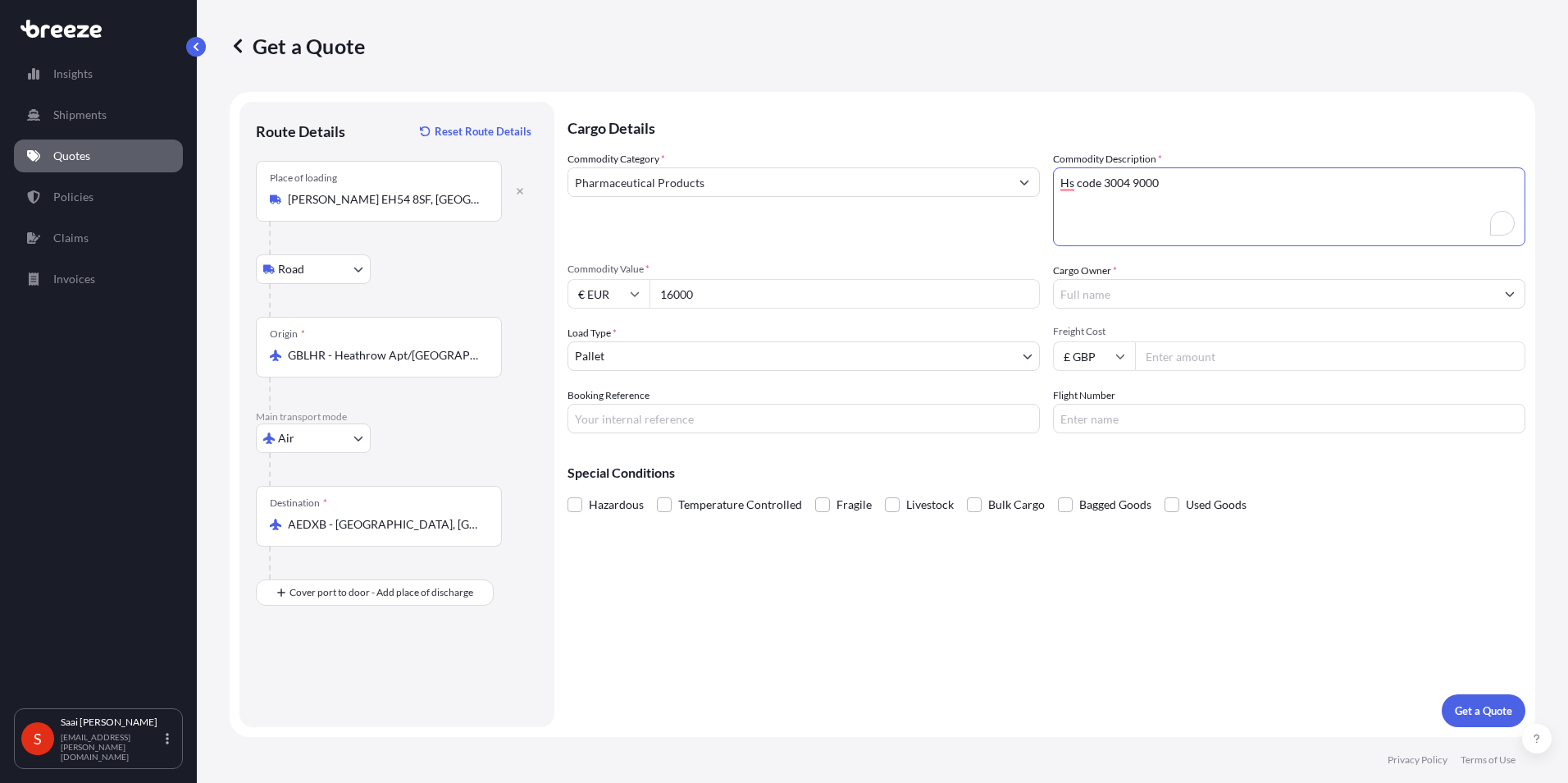
click at [727, 506] on span "Temperature Controlled" at bounding box center [740, 505] width 124 height 25
click at [657, 493] on input "Temperature Controlled" at bounding box center [657, 493] width 0 height 0
click at [779, 353] on input "Freight Cost" at bounding box center [1331, 356] width 390 height 30
click at [779, 705] on p "Get a Quote" at bounding box center [1484, 710] width 58 height 16
click at [779, 281] on input "Cargo Owner *" at bounding box center [1274, 293] width 441 height 30
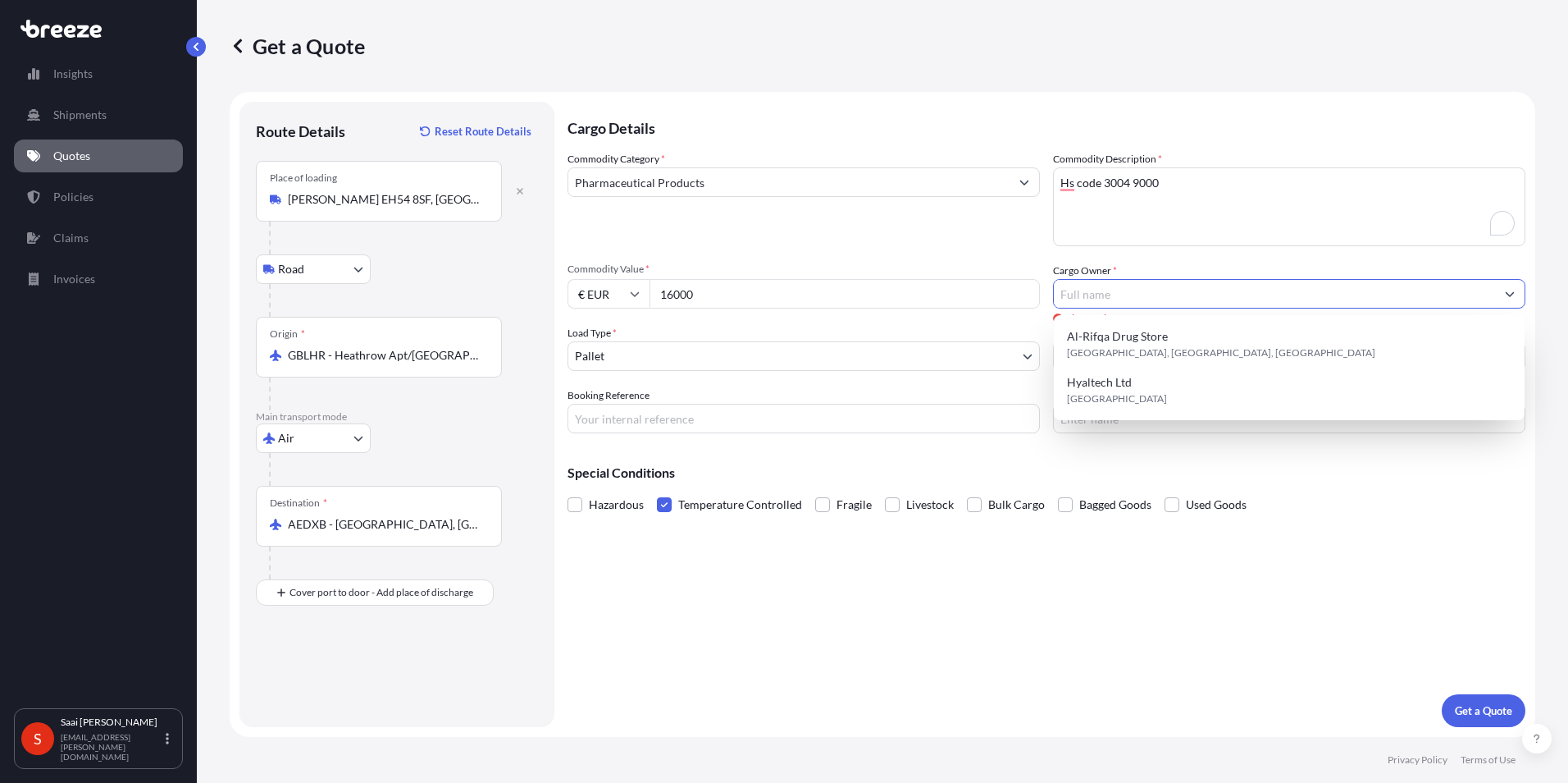
click at [779, 281] on input "Cargo Owner *" at bounding box center [1274, 293] width 441 height 30
click at [779, 278] on div "Cargo Owner *" at bounding box center [1289, 286] width 472 height 46
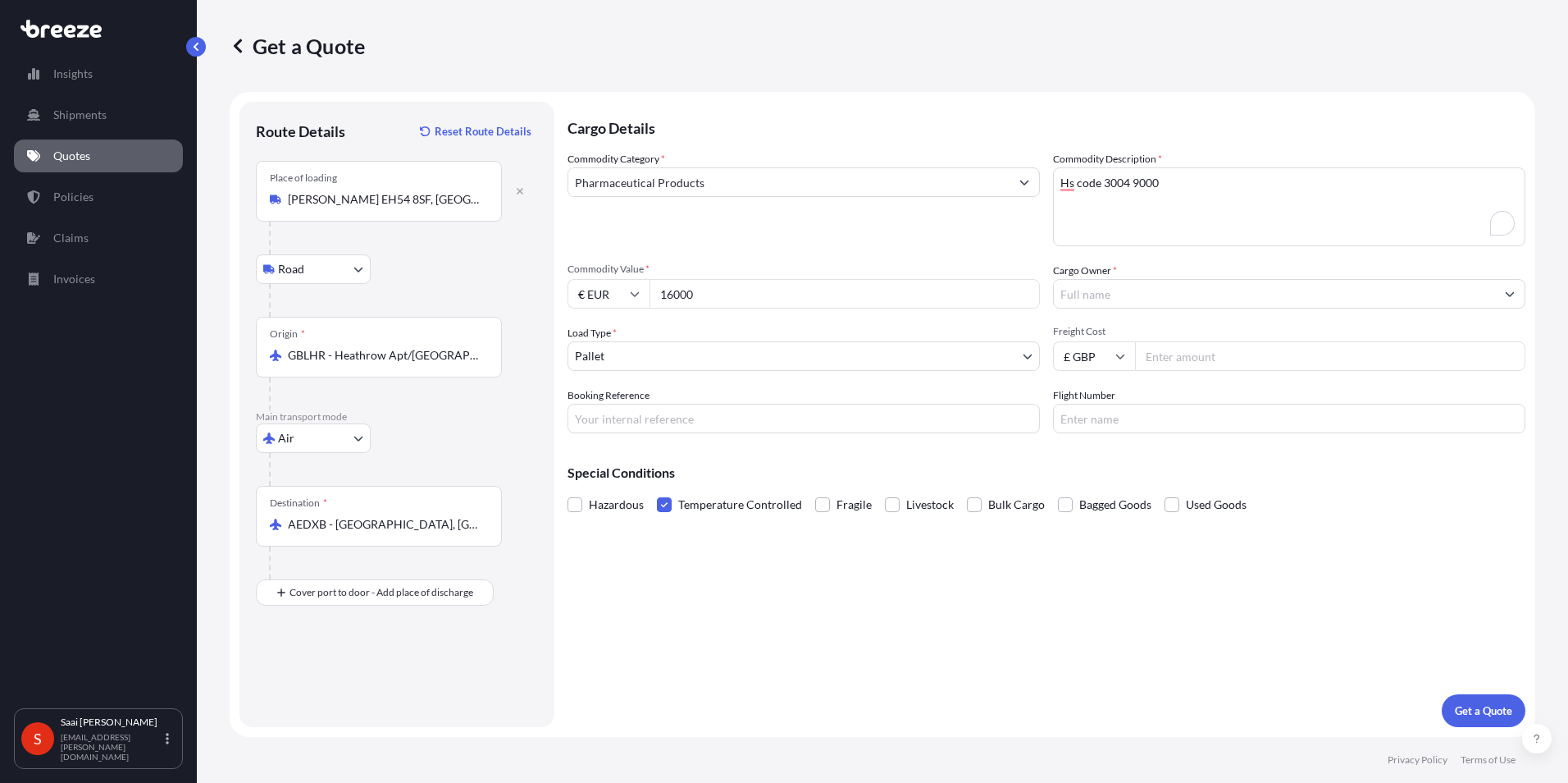
click at [779, 290] on button "Show suggestions" at bounding box center [1509, 293] width 30 height 30
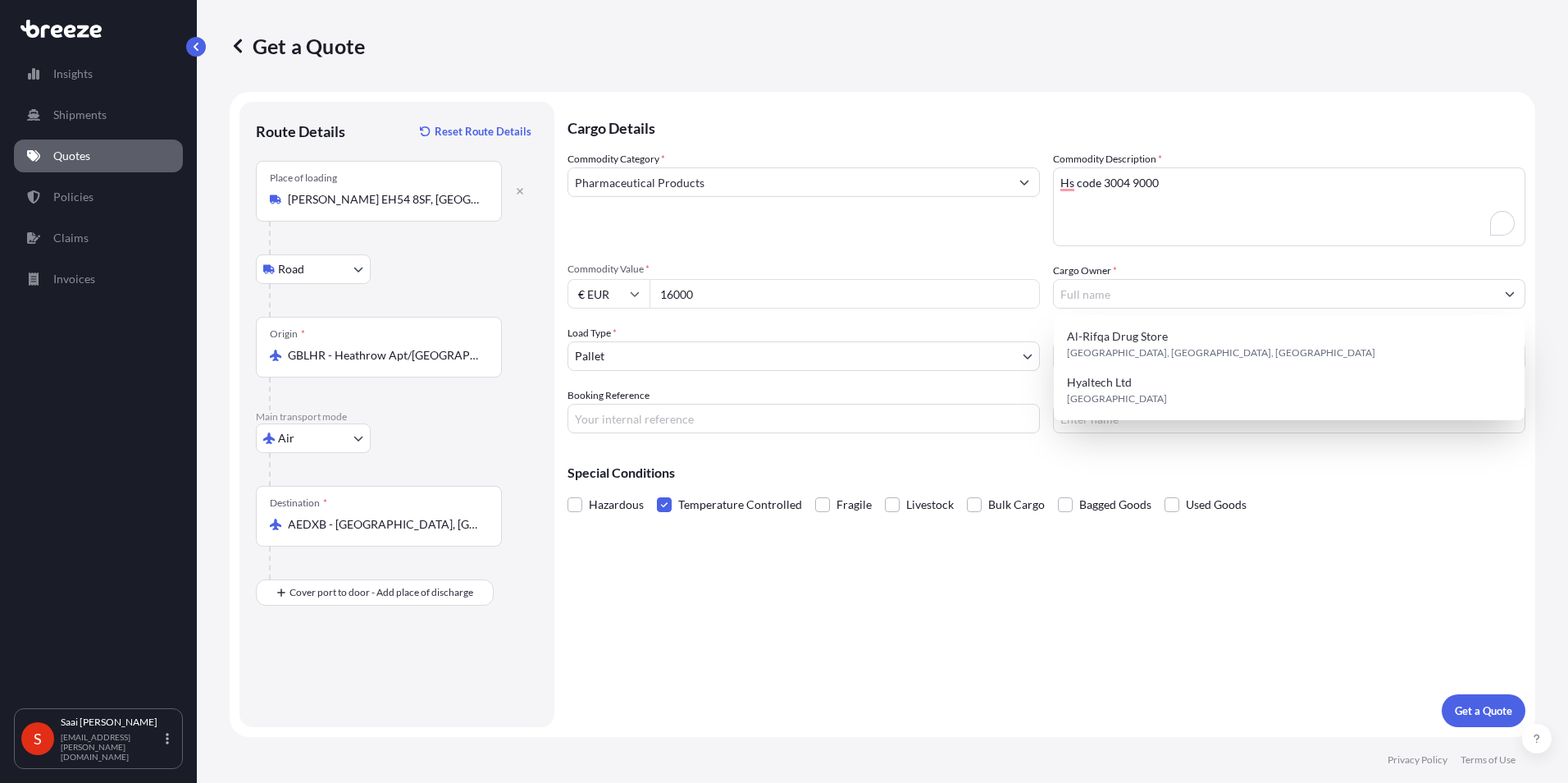
click at [779, 595] on div "Cargo Details Commodity Category * Pharmaceutical Products Commodity Descriptio…" at bounding box center [1046, 415] width 958 height 625
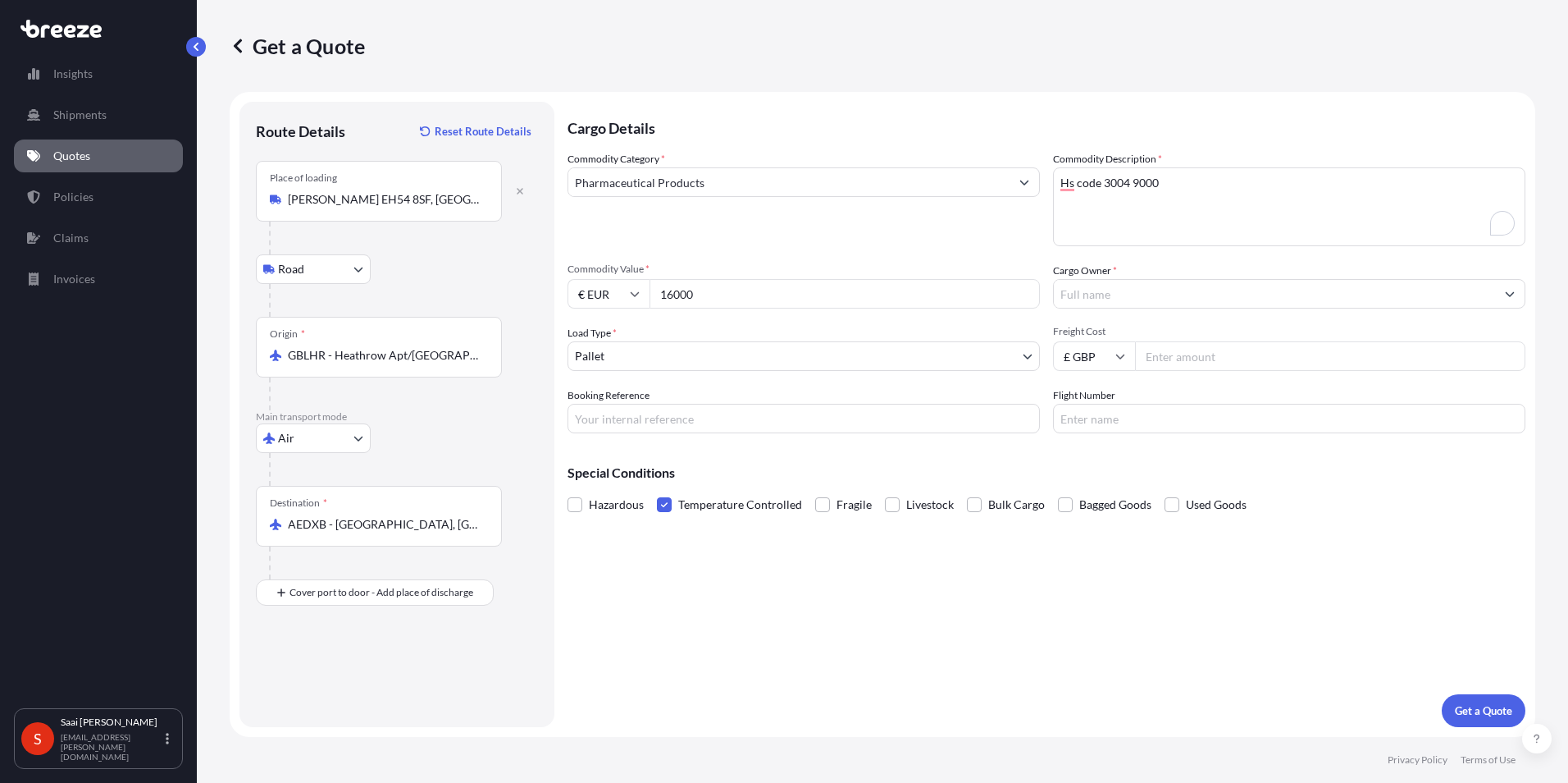
click at [779, 299] on input "Cargo Owner *" at bounding box center [1274, 293] width 441 height 30
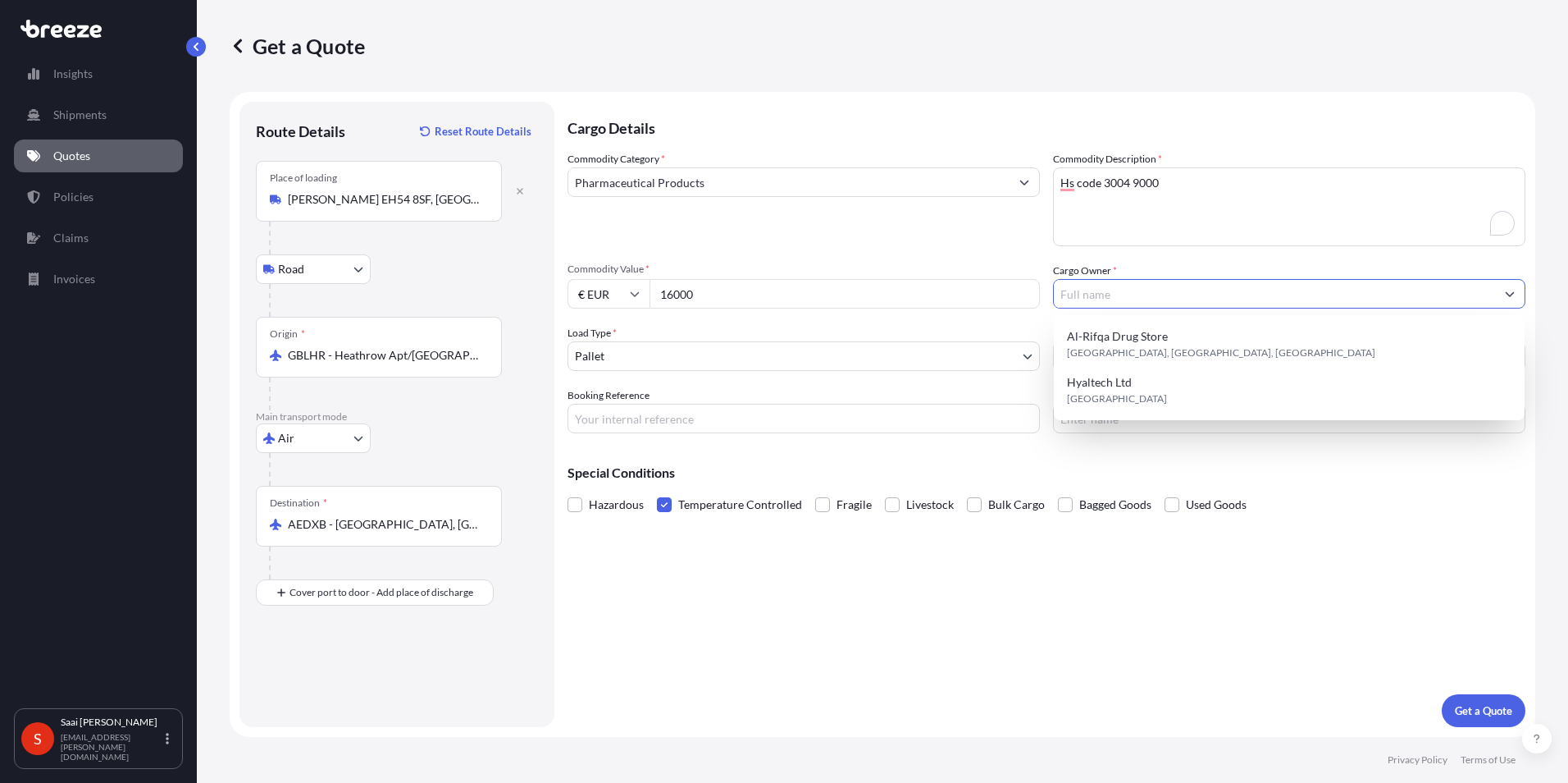
click at [779, 260] on div "Commodity Category * Pharmaceutical Products Commodity Description * Hs code 30…" at bounding box center [1046, 292] width 958 height 283
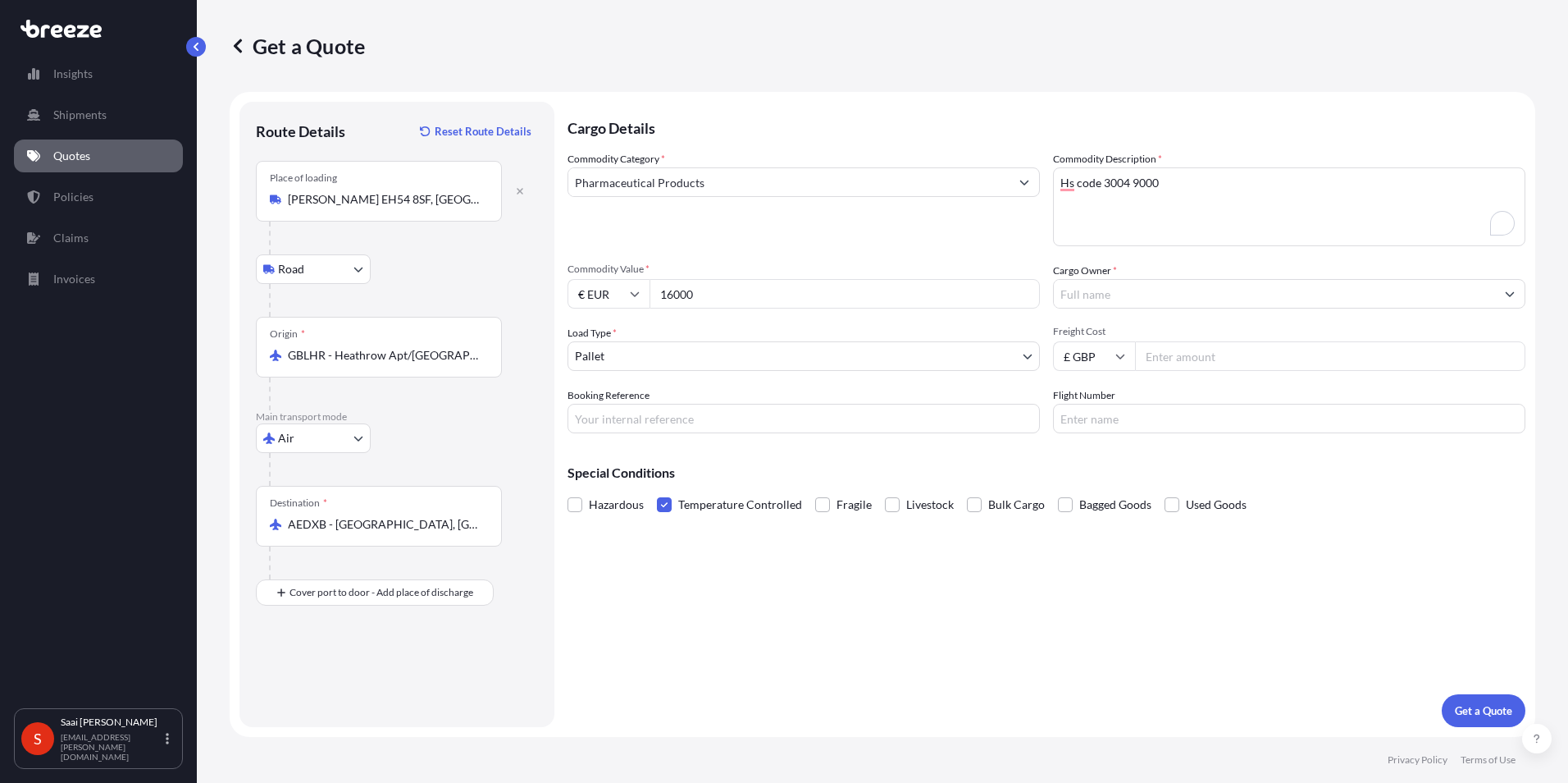
click at [779, 294] on input "Cargo Owner *" at bounding box center [1274, 293] width 441 height 30
type input "G"
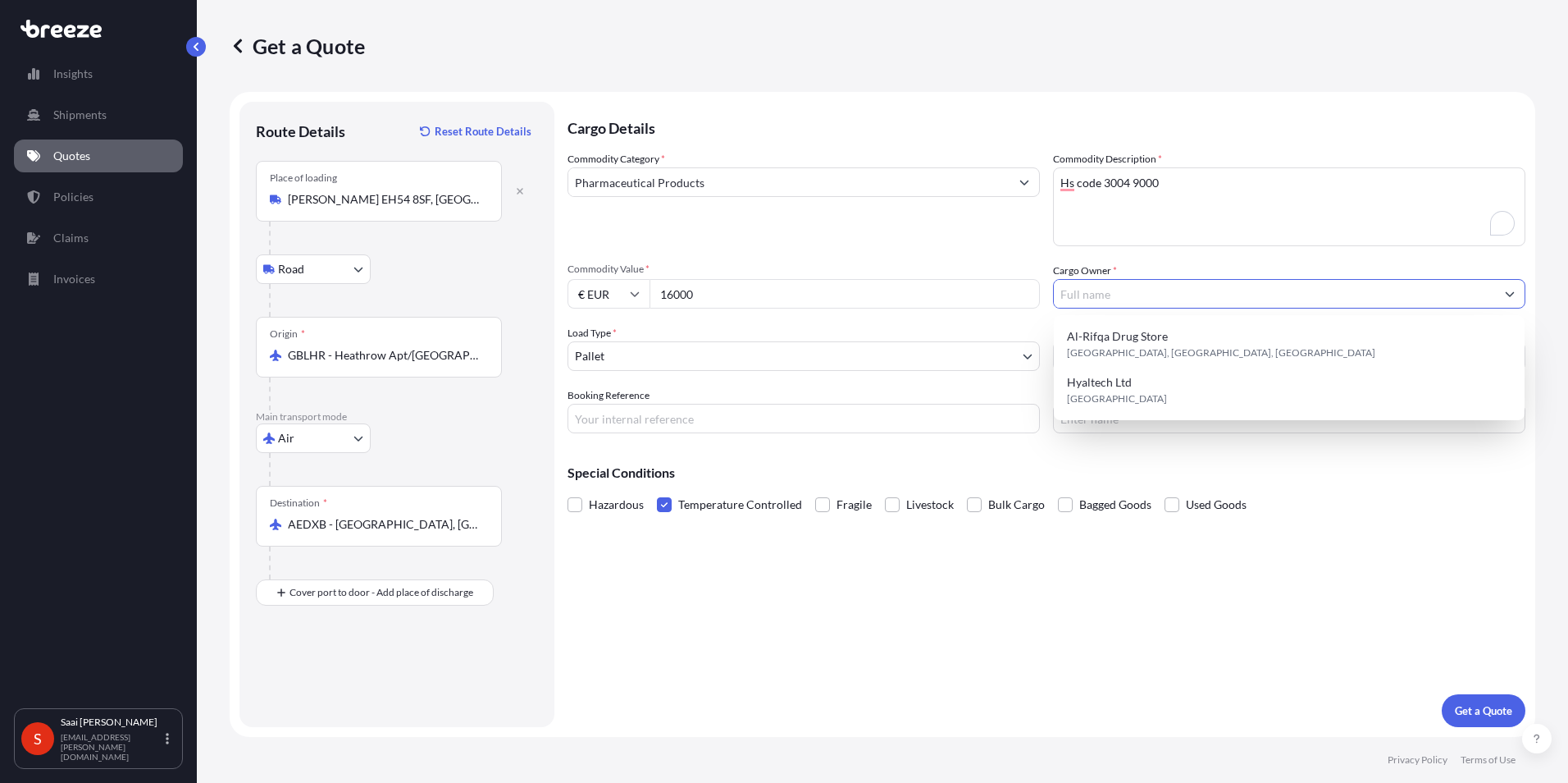
click at [779, 237] on div "Commodity Category * Pharmaceutical Products" at bounding box center [803, 198] width 472 height 95
